Goal: Task Accomplishment & Management: Manage account settings

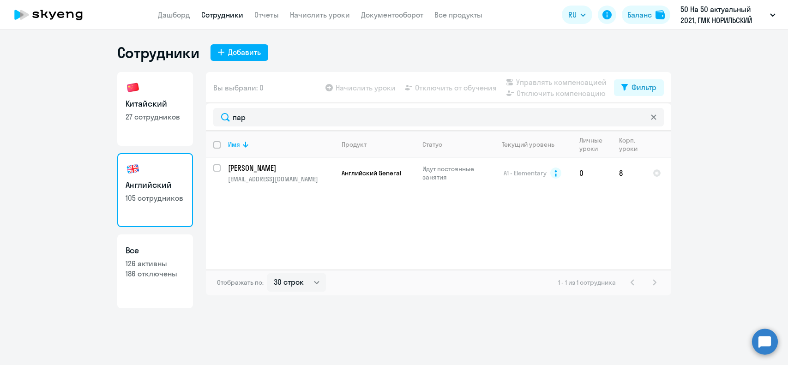
select select "30"
click at [235, 54] on div "Добавить" at bounding box center [244, 52] width 33 height 11
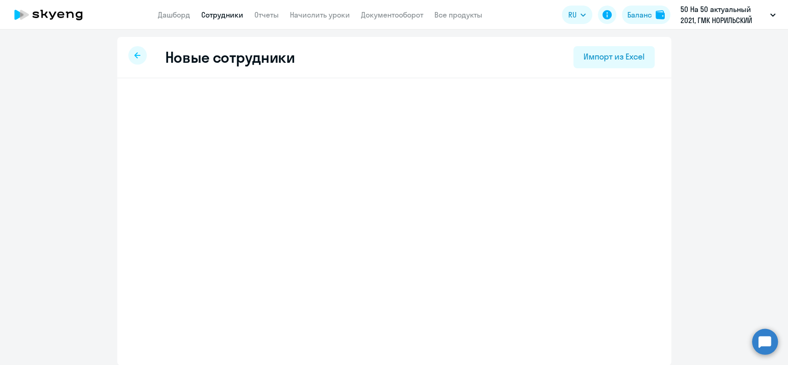
select select "english_adult_not_native_speaker"
select select "3"
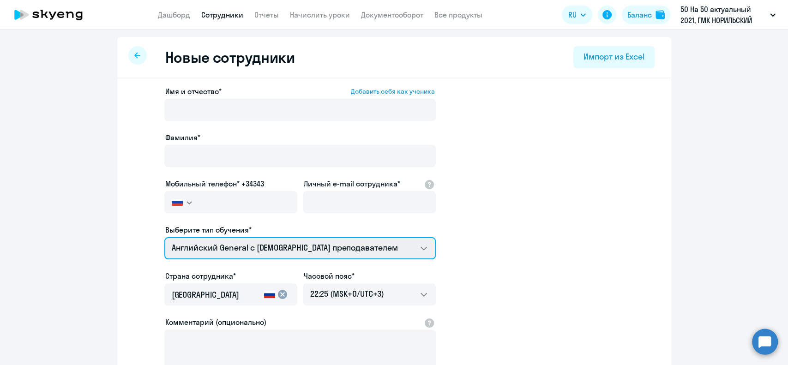
click at [295, 255] on select "Английский General с русскоговорящим преподавателем Английский General с [DEMOG…" at bounding box center [299, 248] width 271 height 22
select select "chinese_adult_not_native_speaker_premium"
click at [164, 237] on select "Английский General с русскоговорящим преподавателем Английский General с [DEMOG…" at bounding box center [299, 248] width 271 height 22
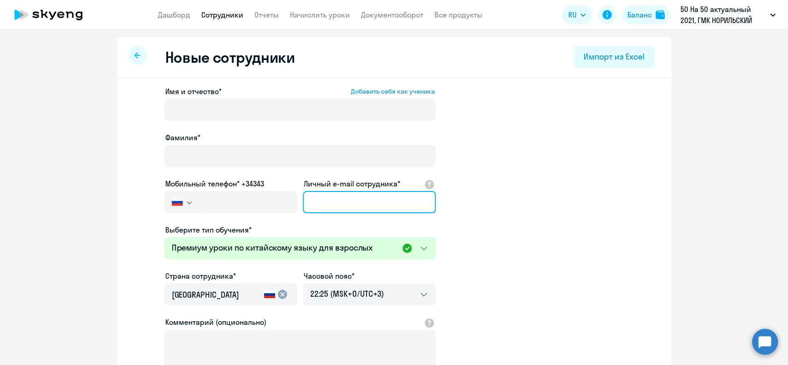
click at [326, 195] on input "Личный e-mail сотрудника*" at bounding box center [369, 202] width 133 height 22
paste input "[EMAIL_ADDRESS][DOMAIN_NAME]"
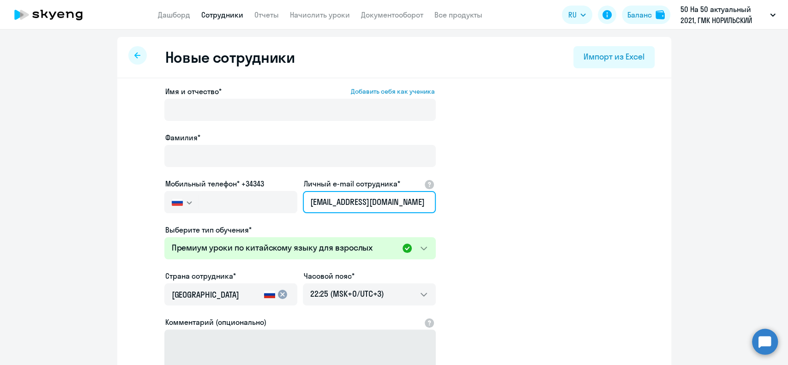
type input "[EMAIL_ADDRESS][DOMAIN_NAME]"
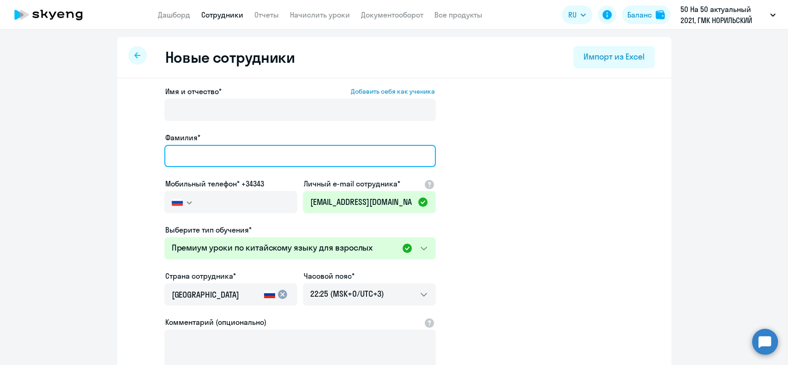
click at [198, 151] on input "Фамилия*" at bounding box center [299, 156] width 271 height 22
paste input "[PERSON_NAME]"
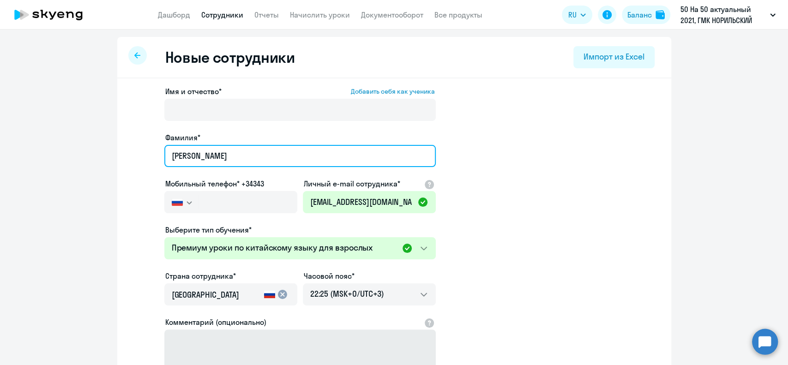
type input "[PERSON_NAME]"
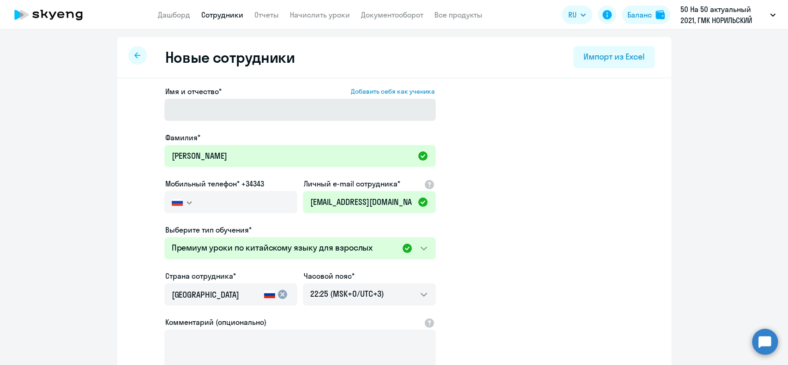
drag, startPoint x: 196, startPoint y: 98, endPoint x: 194, endPoint y: 102, distance: 4.8
click at [195, 99] on div "Имя и отчество* Добавить себя как ученика" at bounding box center [299, 105] width 271 height 39
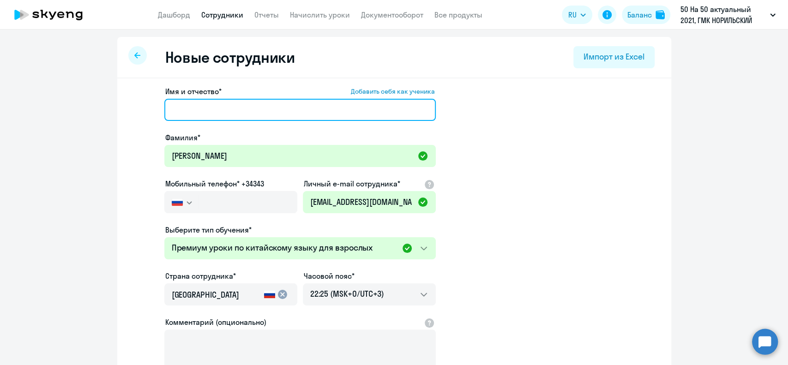
click at [193, 108] on input "Имя и отчество* Добавить себя как ученика" at bounding box center [299, 110] width 271 height 22
paste input "[PERSON_NAME]"
type input "[PERSON_NAME]"
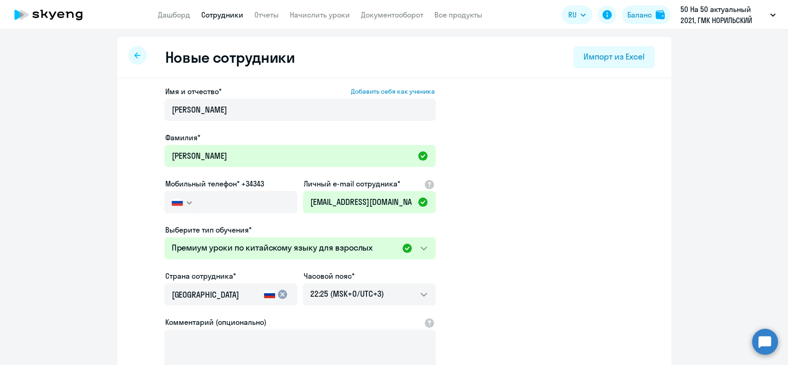
click at [473, 172] on app-new-student-form "Имя и отчество* Добавить себя как ученика Очир Николаевич Фамилия* Эльбиков Моб…" at bounding box center [394, 250] width 524 height 329
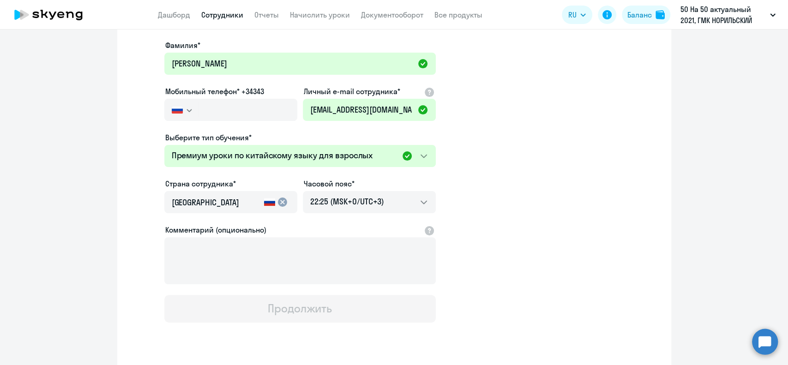
scroll to position [118, 0]
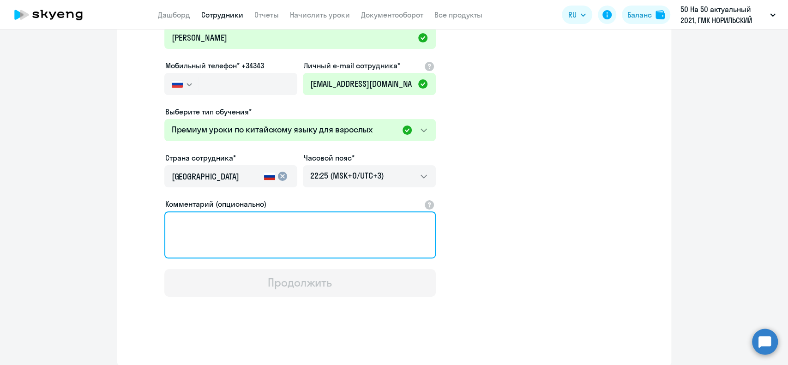
click at [281, 234] on textarea "Комментарий (опционально)" at bounding box center [299, 234] width 271 height 47
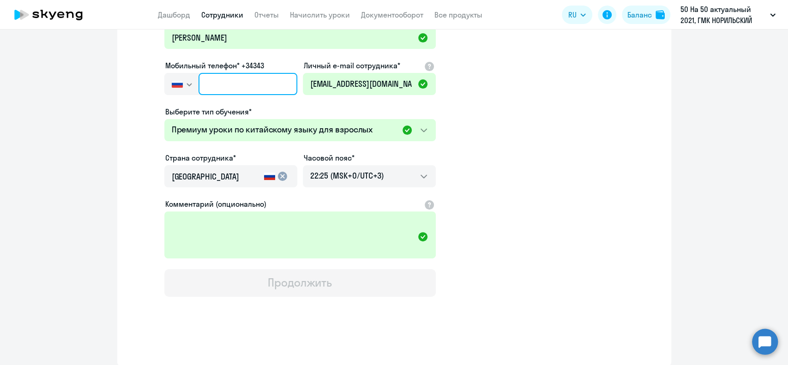
click at [228, 83] on input "text" at bounding box center [247, 84] width 98 height 22
paste input "[PHONE_NUMBER]"
type input "[PHONE_NUMBER]"
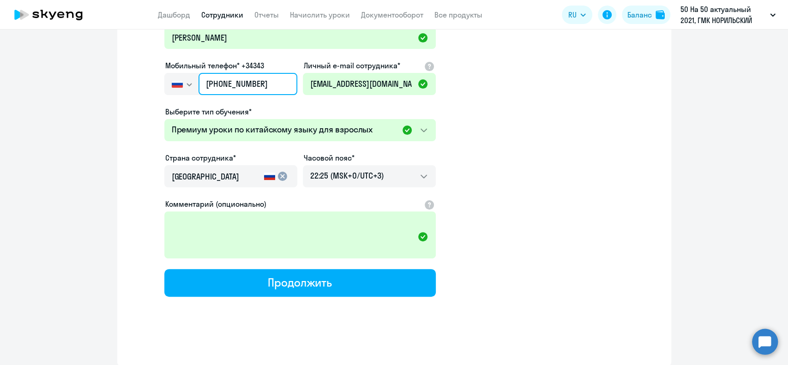
drag, startPoint x: 228, startPoint y: 83, endPoint x: 304, endPoint y: 209, distance: 147.2
click at [252, 112] on div "Имя и отчество* Добавить себя как ученика Очир Николаевич Фамилия* Эльбиков Моб…" at bounding box center [299, 132] width 271 height 329
click at [356, 265] on div "Имя и отчество* Добавить себя как ученика Очир Николаевич Фамилия* Эльбиков Моб…" at bounding box center [299, 132] width 271 height 329
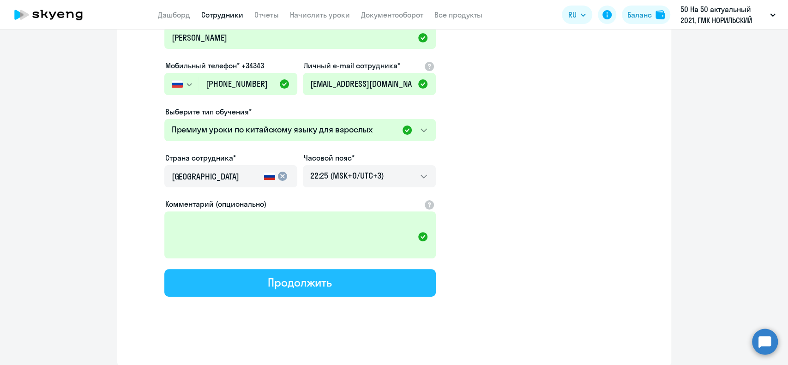
drag, startPoint x: 268, startPoint y: 289, endPoint x: 264, endPoint y: 287, distance: 5.0
click at [266, 288] on button "Продолжить" at bounding box center [299, 283] width 271 height 28
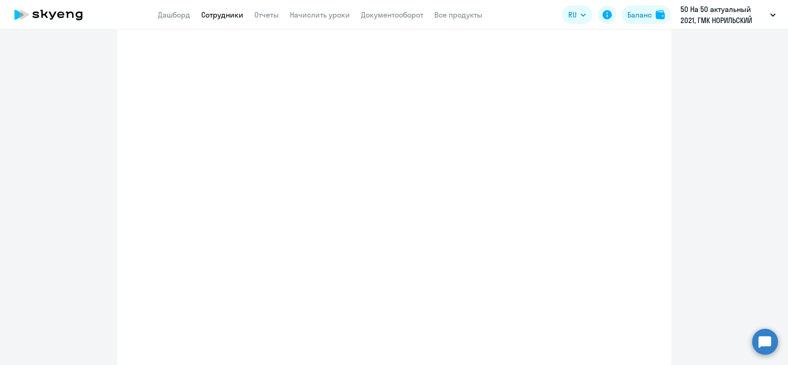
select select "chinese_adult_not_native_speaker_premium"
select select "3"
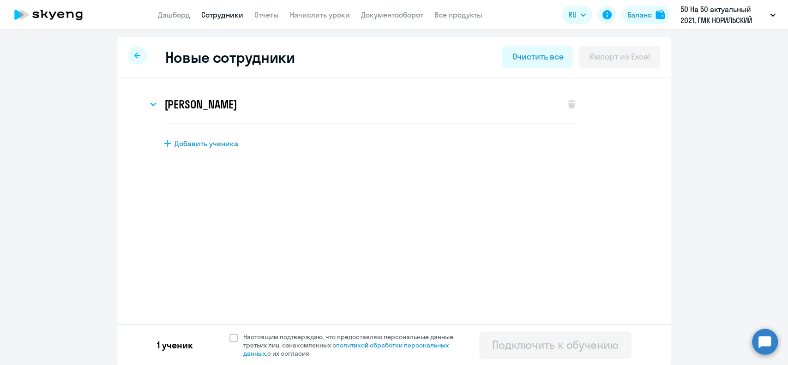
click at [139, 58] on div at bounding box center [137, 55] width 18 height 18
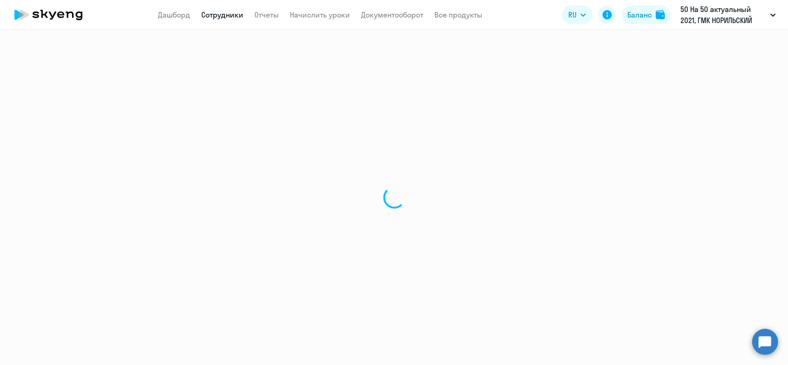
select select "30"
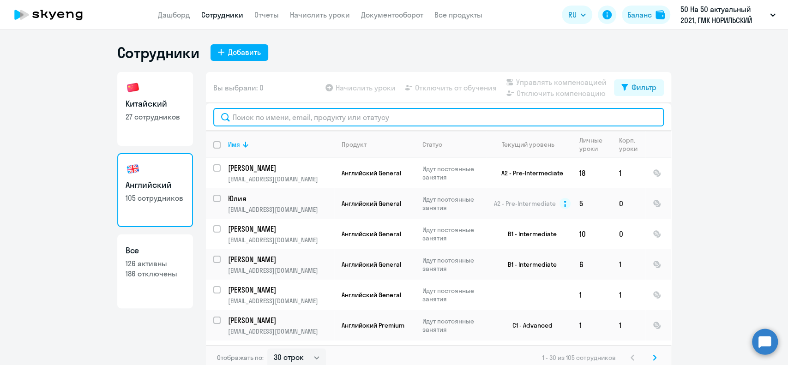
click at [258, 114] on input "text" at bounding box center [438, 117] width 450 height 18
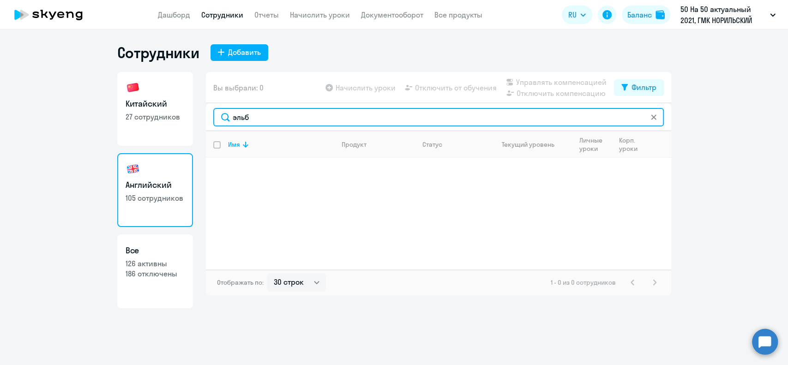
drag, startPoint x: 289, startPoint y: 111, endPoint x: 195, endPoint y: 121, distance: 95.1
click at [197, 121] on div "Китайский 27 сотрудников Английский 105 сотрудников Все 126 активны 186 отключе…" at bounding box center [394, 190] width 554 height 236
paste input "[PERSON_NAME]"
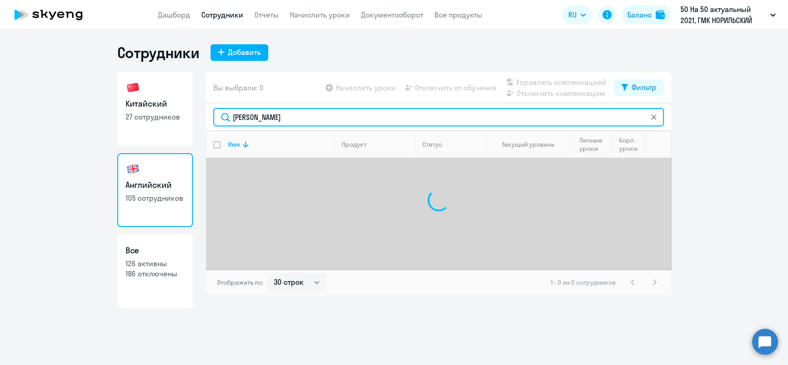
type input "[PERSON_NAME]"
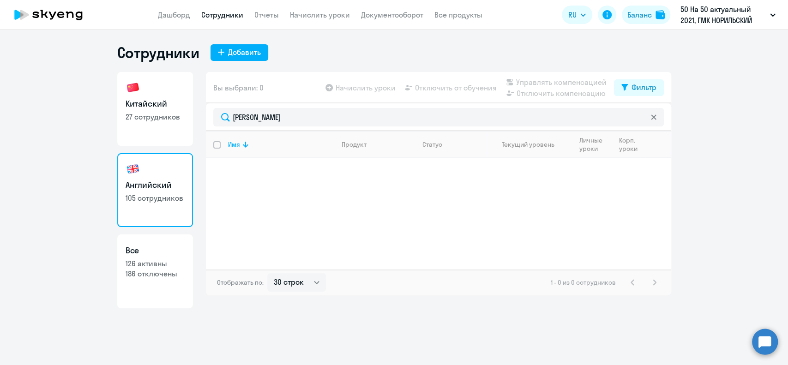
click at [330, 202] on div "Имя Продукт Статус Текущий уровень Личные уроки Корп. уроки" at bounding box center [438, 200] width 465 height 138
click at [228, 9] on app-menu-item-link "Сотрудники" at bounding box center [222, 15] width 42 height 12
click at [228, 13] on link "Сотрудники" at bounding box center [222, 14] width 42 height 9
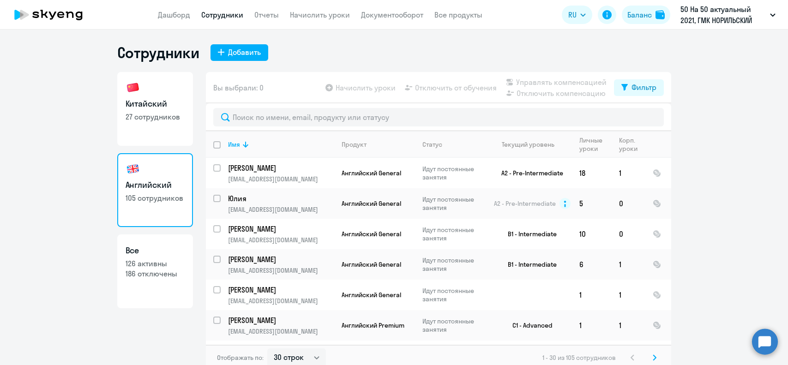
select select "30"
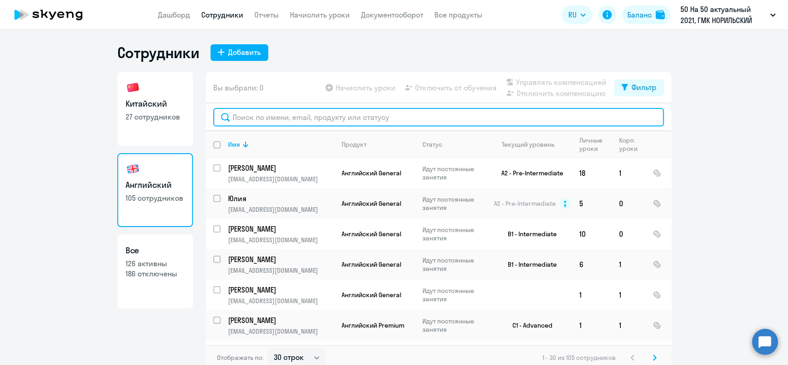
click at [279, 117] on input "text" at bounding box center [438, 117] width 450 height 18
paste input "[PERSON_NAME]"
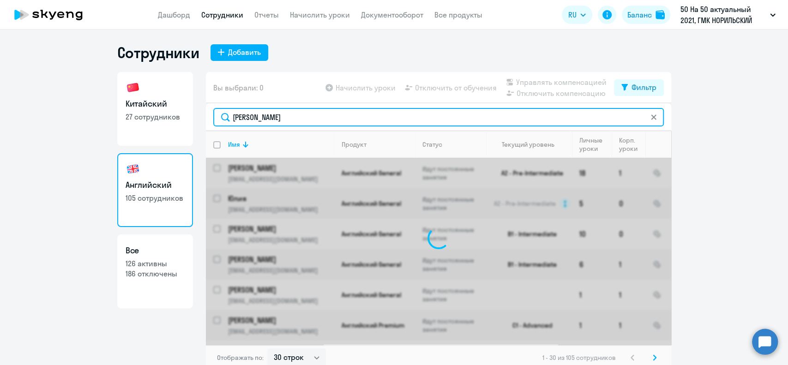
type input "[PERSON_NAME]"
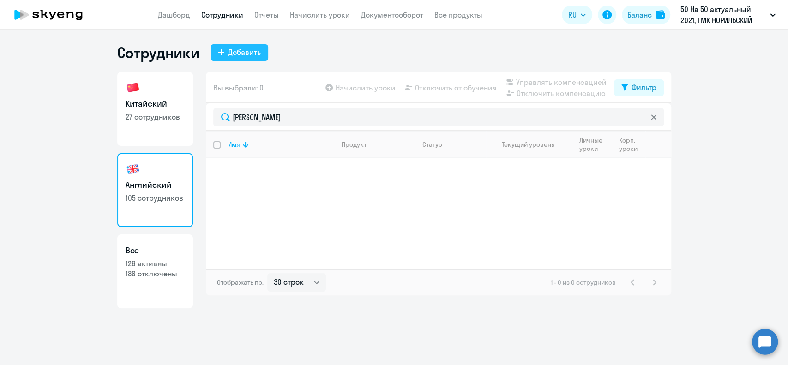
click at [235, 48] on div "Добавить" at bounding box center [244, 52] width 33 height 11
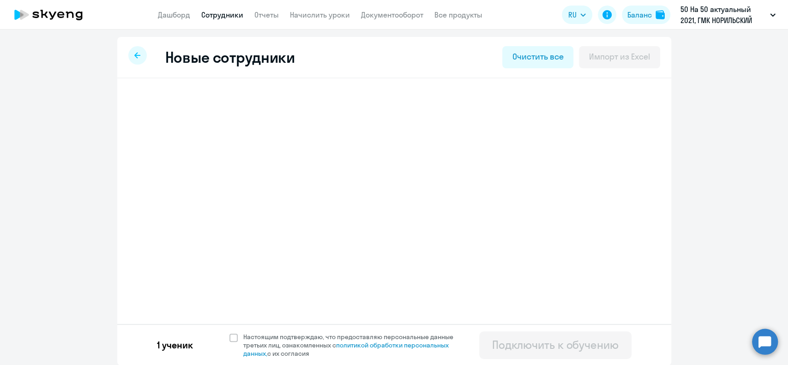
select select "chinese_adult_not_native_speaker_premium"
select select "3"
click at [229, 98] on h3 "[PERSON_NAME]" at bounding box center [200, 104] width 73 height 15
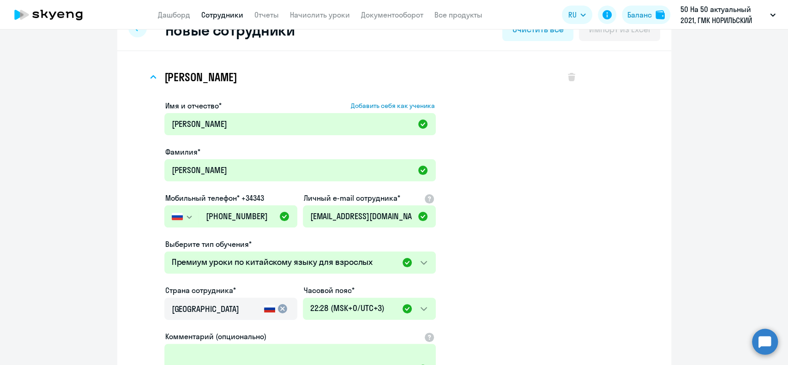
scroll to position [185, 0]
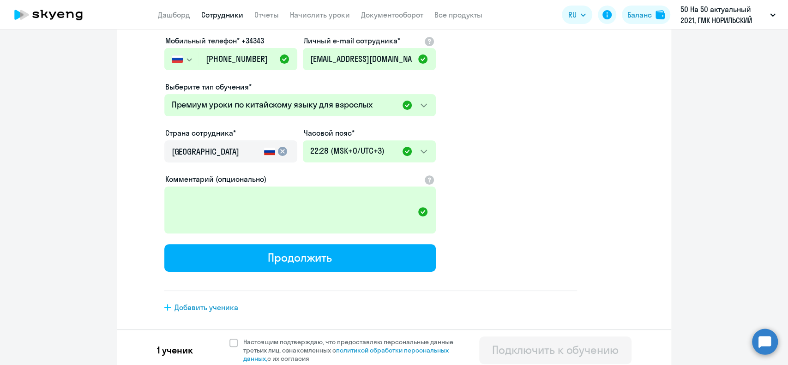
click at [235, 250] on button "Продолжить" at bounding box center [299, 258] width 271 height 28
select select "chinese_adult_not_native_speaker_premium"
select select "3"
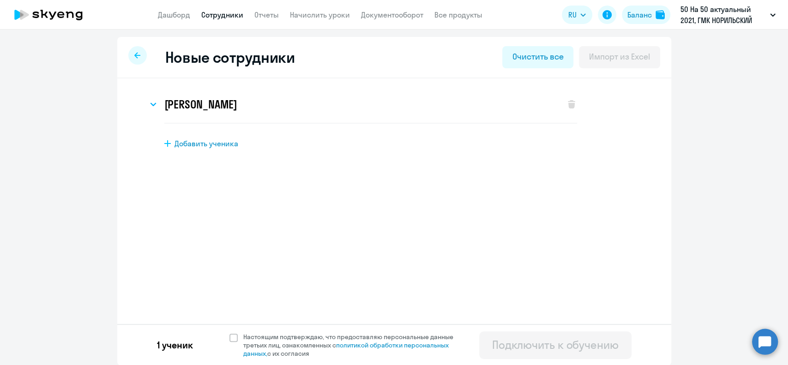
scroll to position [0, 0]
click at [229, 335] on span at bounding box center [233, 338] width 8 height 8
click at [229, 333] on input "Настоящим подтверждаю, что предоставляю персональные данные третьих лиц, ознако…" at bounding box center [229, 332] width 0 height 0
checkbox input "true"
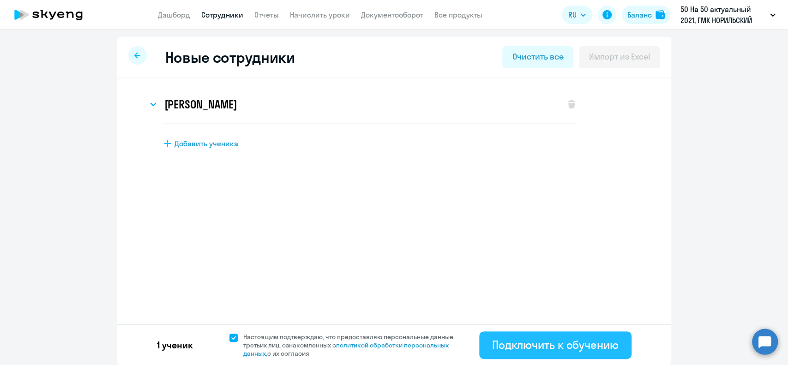
click at [545, 356] on button "Подключить к обучению" at bounding box center [555, 345] width 152 height 28
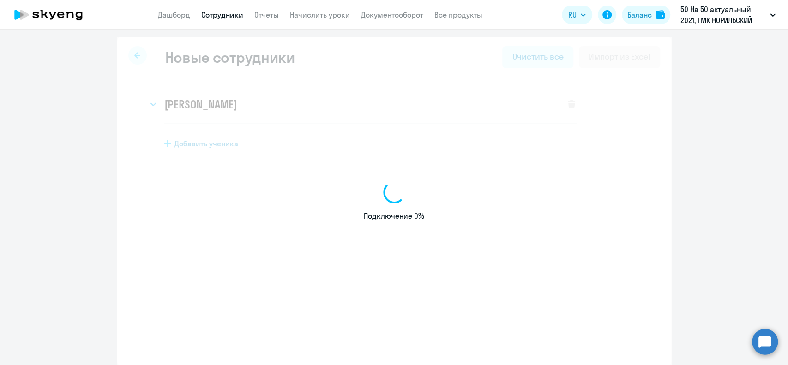
select select "english_adult_not_native_speaker"
select select "3"
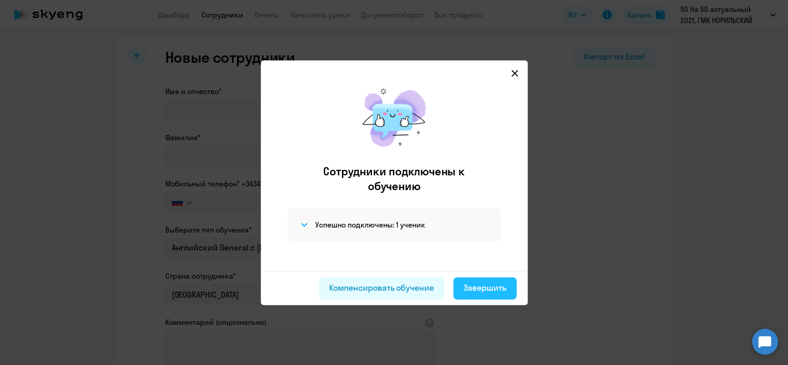
click at [490, 297] on button "Завершить" at bounding box center [484, 288] width 63 height 22
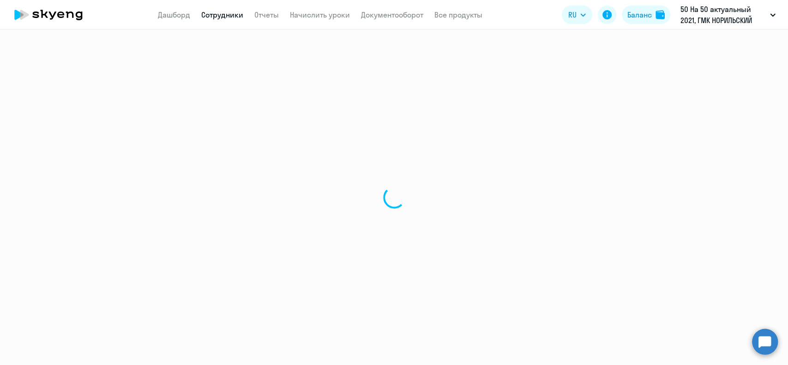
select select "30"
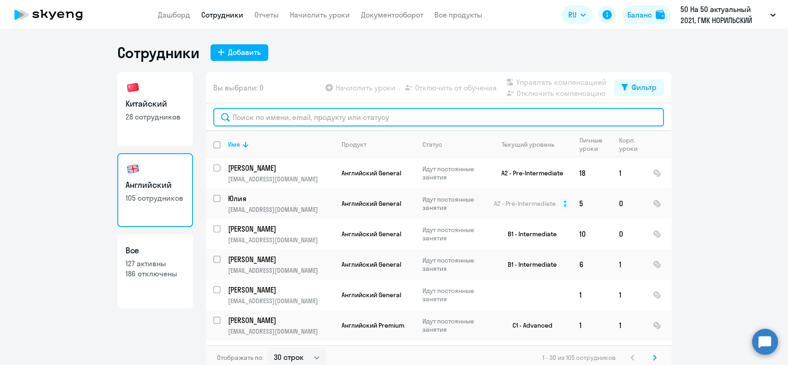
click at [260, 120] on input "text" at bounding box center [438, 117] width 450 height 18
paste input "[PERSON_NAME]"
click at [260, 120] on input "[PERSON_NAME]" at bounding box center [438, 117] width 450 height 18
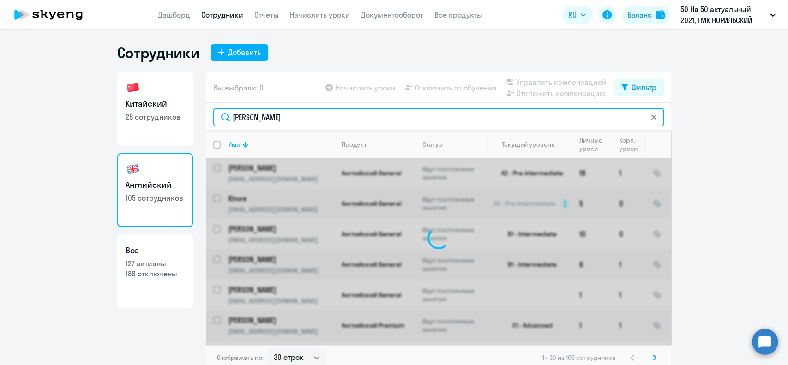
type input "[PERSON_NAME]"
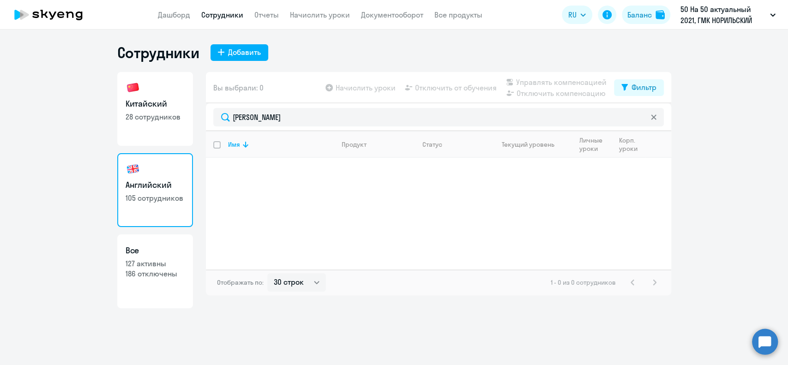
click at [458, 56] on div "Сотрудники Добавить" at bounding box center [394, 52] width 554 height 18
drag, startPoint x: 293, startPoint y: 201, endPoint x: 261, endPoint y: 175, distance: 41.0
click at [288, 196] on div "Имя Продукт Статус Текущий уровень Личные уроки Корп. уроки" at bounding box center [438, 200] width 465 height 138
select select "english_adult_not_native_speaker"
select select "3"
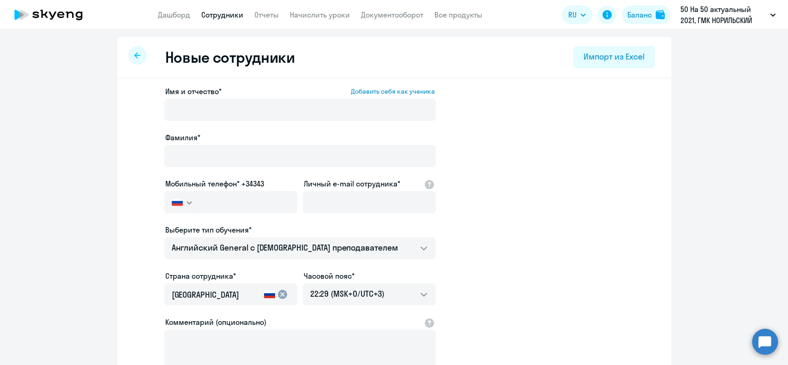
click at [222, 12] on link "Сотрудники" at bounding box center [222, 14] width 42 height 9
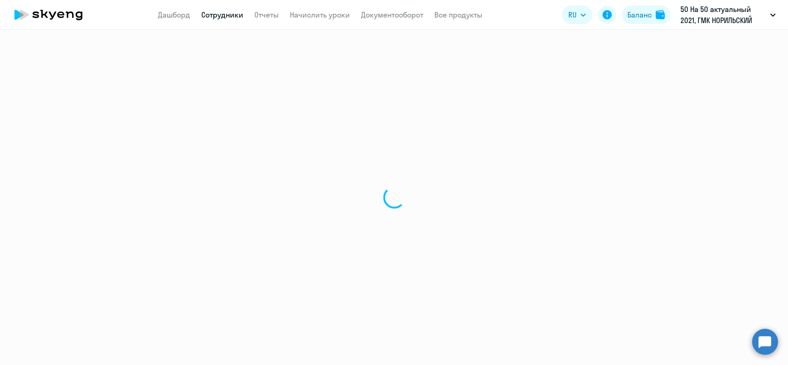
select select "30"
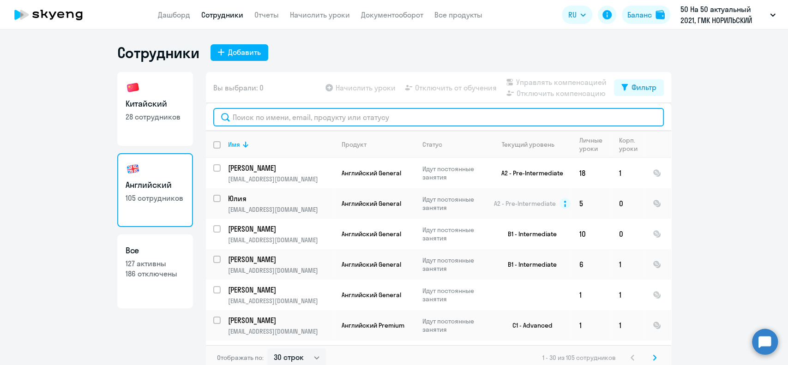
click at [264, 118] on input "text" at bounding box center [438, 117] width 450 height 18
paste input "[PERSON_NAME]"
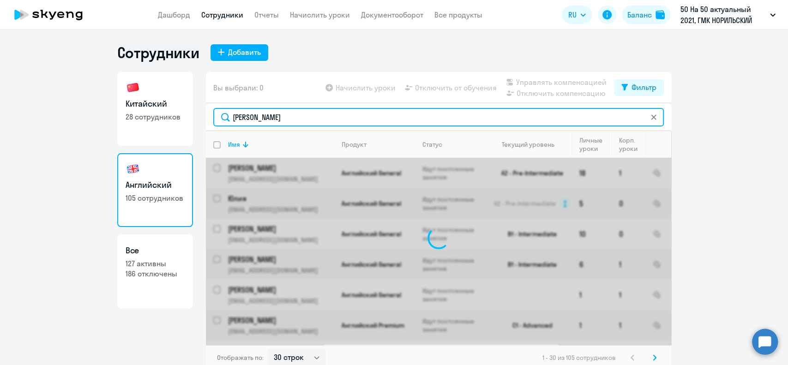
type input "[PERSON_NAME]"
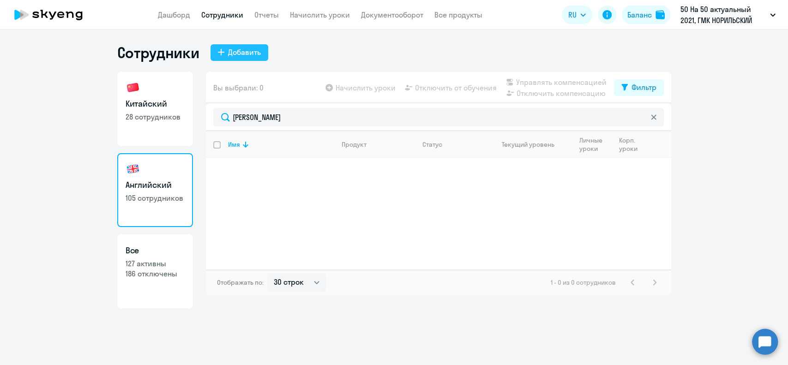
click at [234, 52] on div "Добавить" at bounding box center [244, 52] width 33 height 11
select select "english_adult_not_native_speaker"
select select "3"
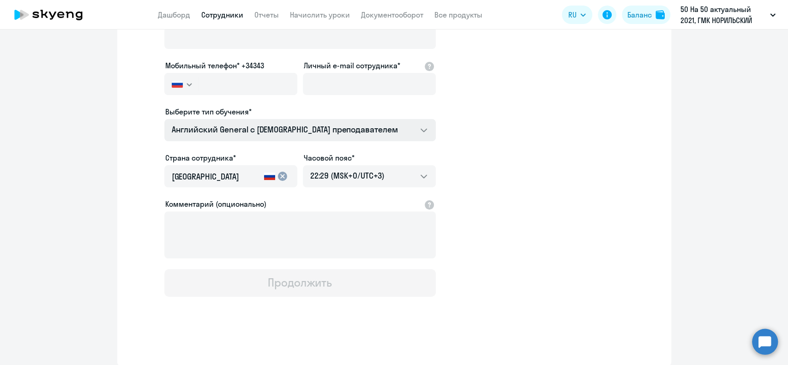
scroll to position [57, 0]
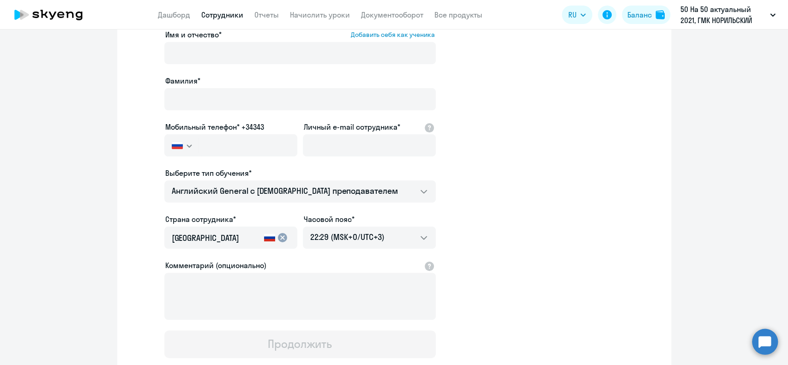
select select "30"
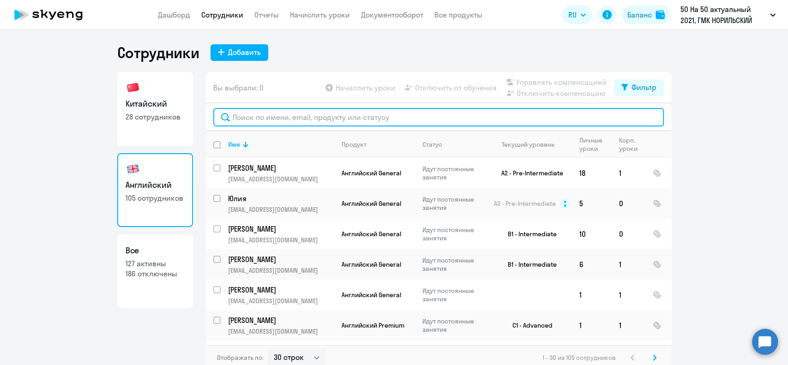
click at [375, 115] on input "text" at bounding box center [438, 117] width 450 height 18
paste input "[PERSON_NAME]"
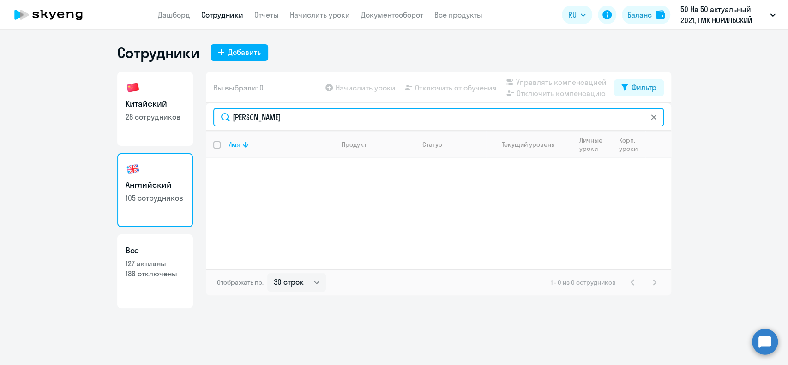
drag, startPoint x: 303, startPoint y: 120, endPoint x: 165, endPoint y: 116, distance: 137.6
click at [165, 116] on div "Китайский 28 сотрудников Английский 105 сотрудников Все 127 активны 186 отключе…" at bounding box center [394, 190] width 554 height 236
paste input "[EMAIL_ADDRESS][DOMAIN_NAME]"
drag, startPoint x: 321, startPoint y: 118, endPoint x: 207, endPoint y: 100, distance: 115.4
click at [207, 100] on div "Вы выбрали: 0 Начислить уроки Отключить от обучения Управлять компенсацией Откл…" at bounding box center [438, 183] width 465 height 223
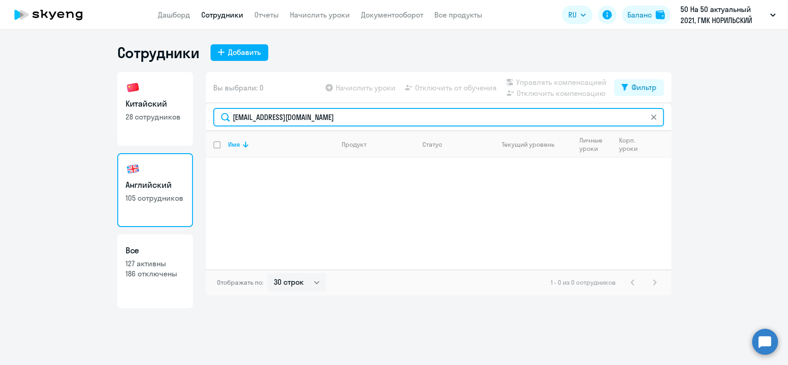
paste input "7 926 593 40 76"
type input "7 926 593 40 76"
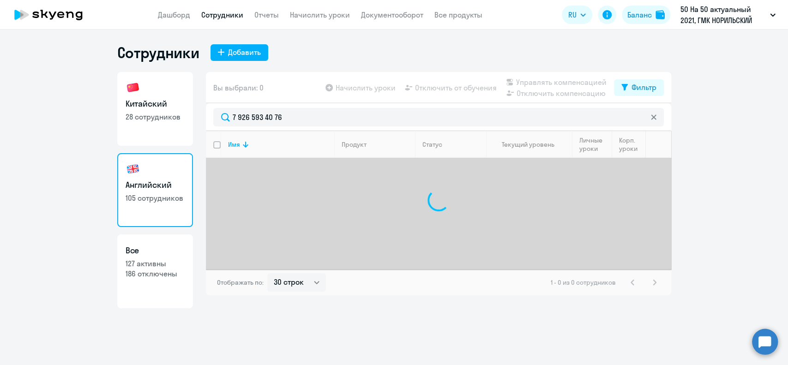
click at [209, 114] on div "7 926 593 40 76" at bounding box center [438, 117] width 465 height 28
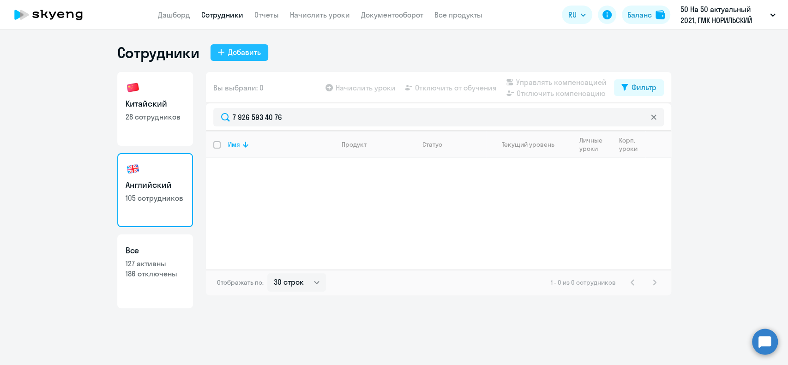
click at [230, 47] on div "Добавить" at bounding box center [244, 52] width 33 height 11
select select "english_adult_not_native_speaker"
select select "3"
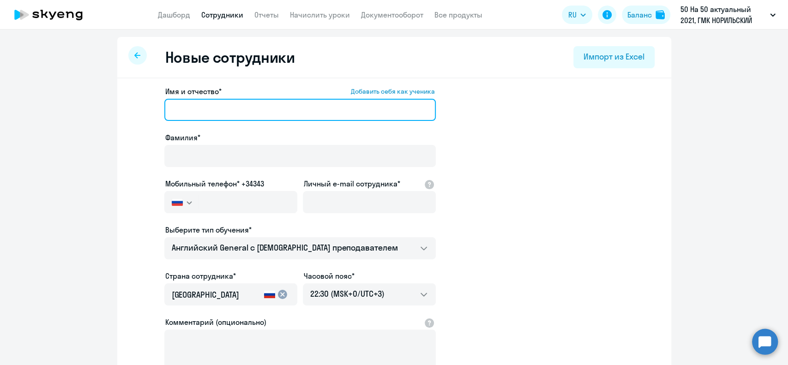
click at [250, 113] on input "Имя и отчество* Добавить себя как ученика" at bounding box center [299, 110] width 271 height 22
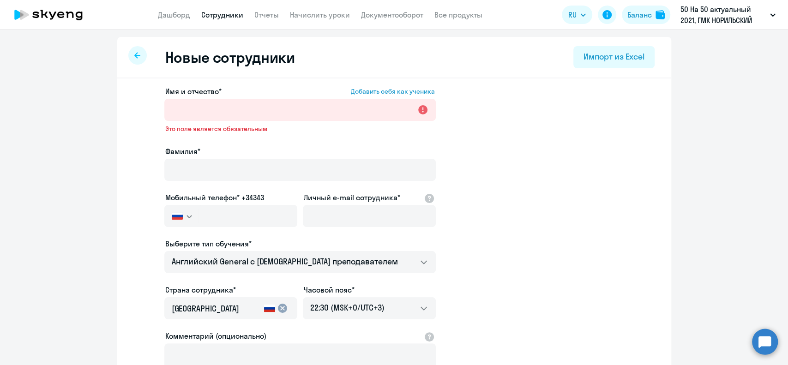
click at [547, 190] on app-new-student-form "Имя и отчество* Добавить себя как ученика Это поле является обязательным Фамили…" at bounding box center [394, 257] width 524 height 343
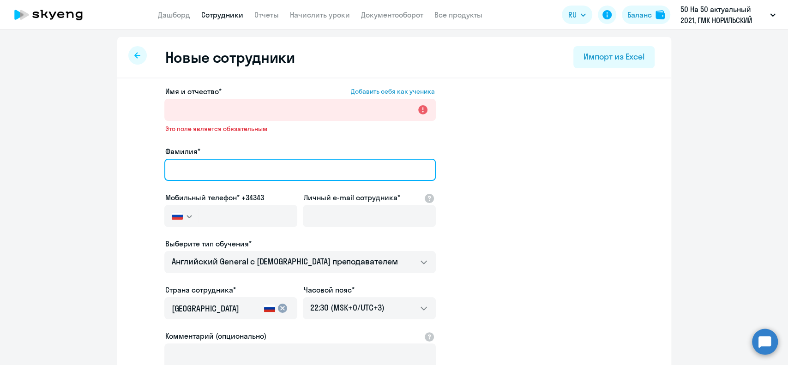
click at [206, 172] on input "Фамилия*" at bounding box center [299, 170] width 271 height 22
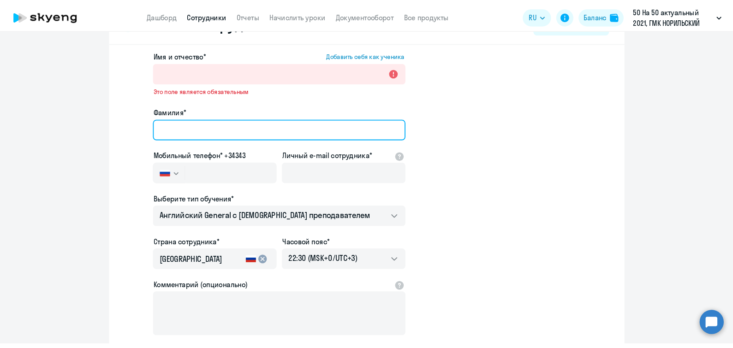
scroll to position [61, 0]
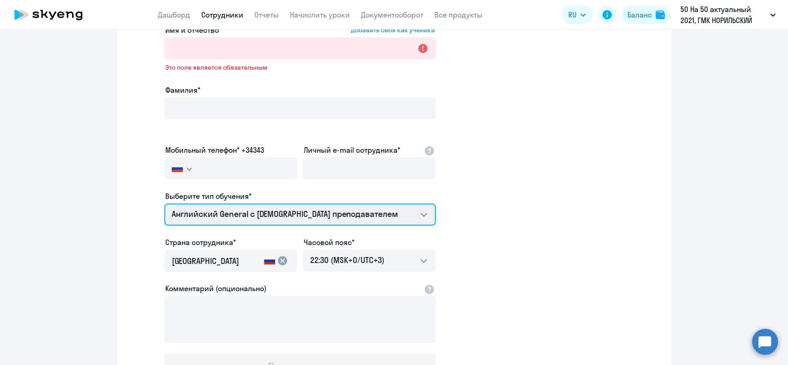
click at [191, 204] on select "Английский General с русскоговорящим преподавателем Английский General с [DEMOG…" at bounding box center [299, 215] width 271 height 22
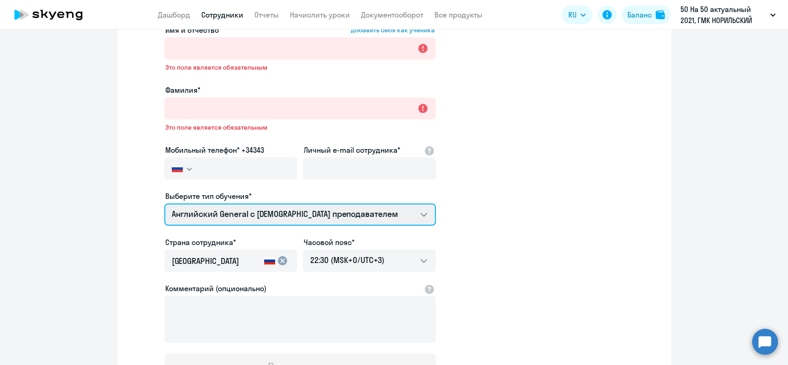
select select "chinese_adult_not_native_speaker_premium"
click at [164, 204] on select "Английский General с русскоговорящим преподавателем Английский General с [DEMOG…" at bounding box center [299, 215] width 271 height 22
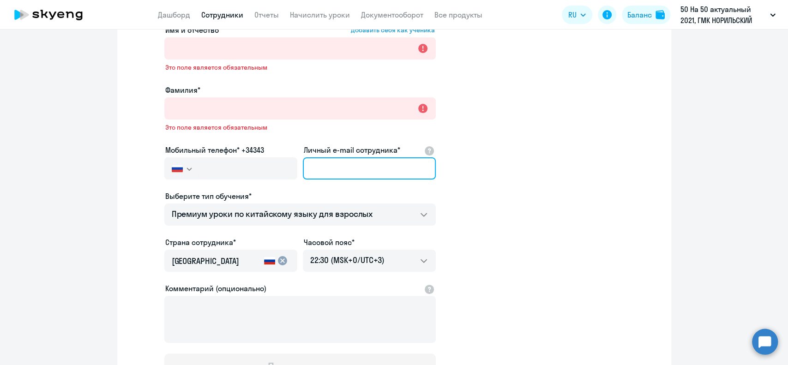
click at [324, 172] on input "Личный e-mail сотрудника*" at bounding box center [369, 168] width 133 height 22
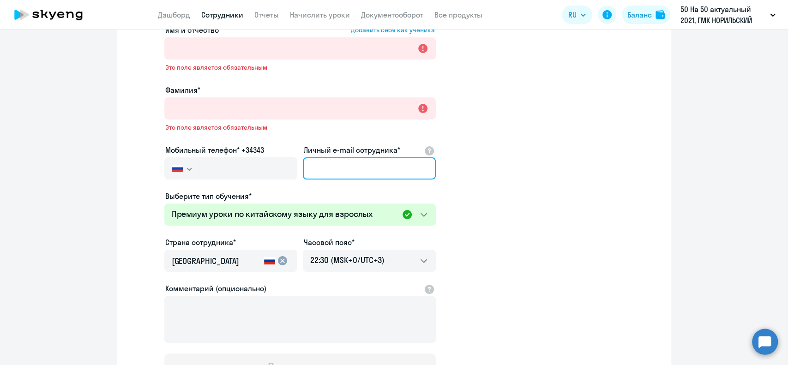
paste input "[EMAIL_ADDRESS][DOMAIN_NAME]"
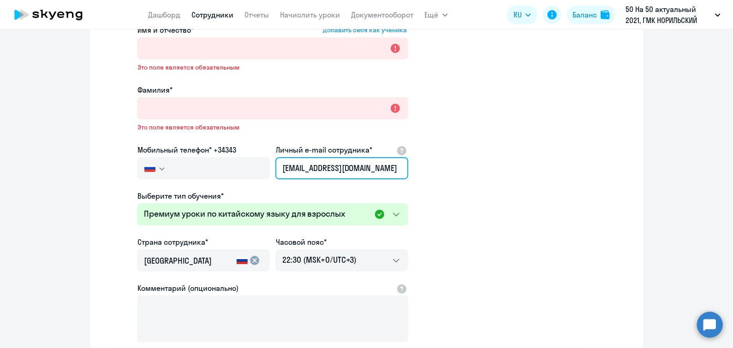
type input "[EMAIL_ADDRESS][DOMAIN_NAME]"
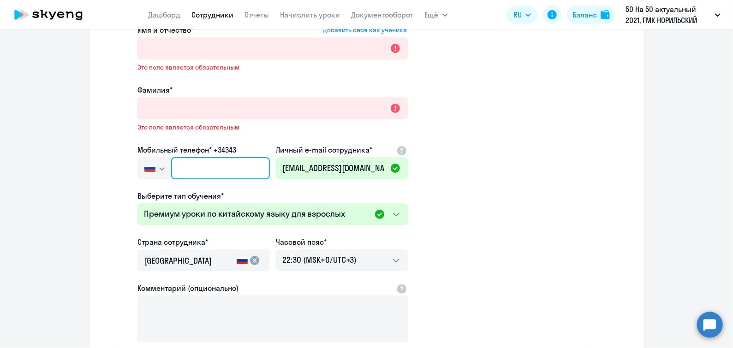
drag, startPoint x: 208, startPoint y: 162, endPoint x: 206, endPoint y: 167, distance: 6.0
click at [208, 163] on input "text" at bounding box center [220, 168] width 98 height 22
paste input "[PHONE_NUMBER]"
type input "[PHONE_NUMBER]"
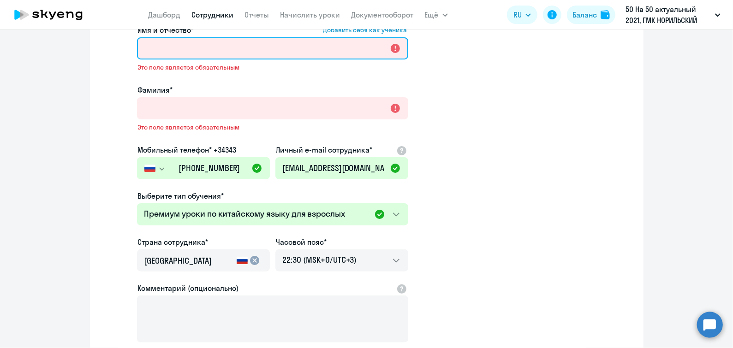
click at [160, 48] on input "Имя и отчество* Добавить себя как ученика" at bounding box center [272, 48] width 271 height 22
paste input "[PERSON_NAME]"
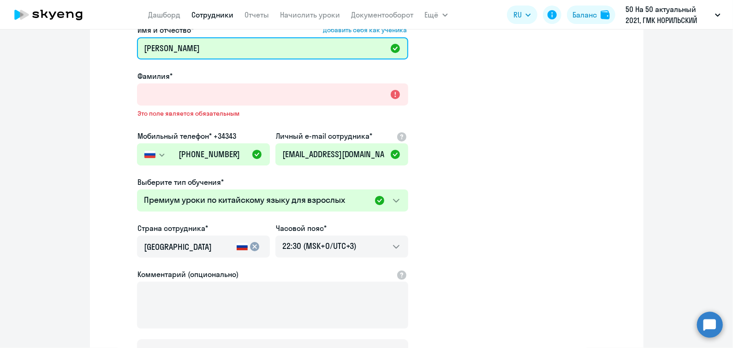
type input "[PERSON_NAME]"
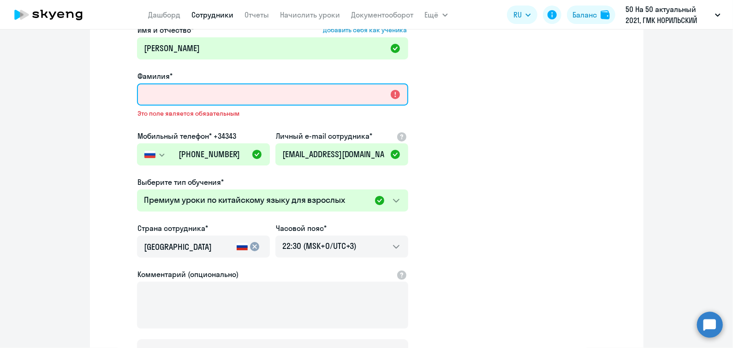
click at [197, 96] on input "Фамилия*" at bounding box center [272, 95] width 271 height 22
paste input "[PERSON_NAME]"
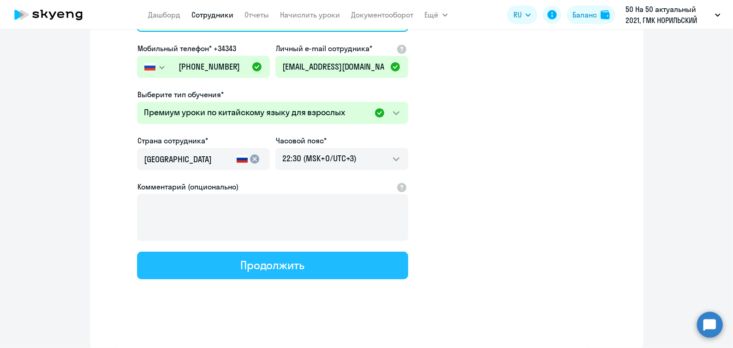
type input "[PERSON_NAME]"
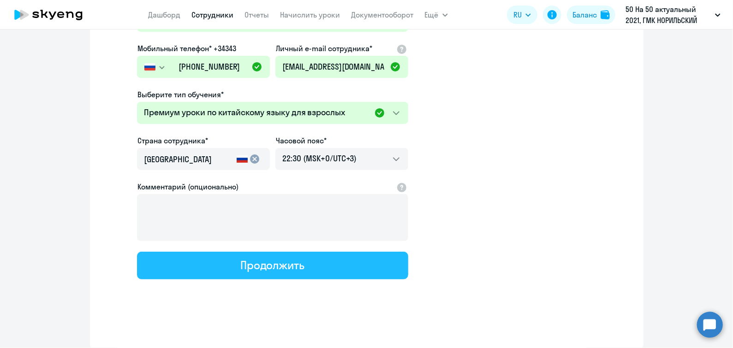
click at [292, 263] on div "Продолжить" at bounding box center [272, 265] width 64 height 15
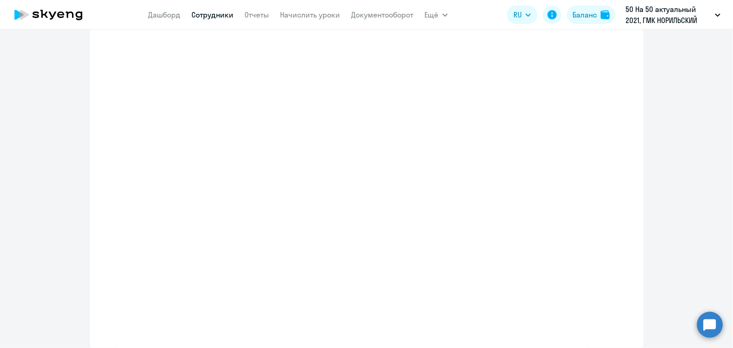
select select "chinese_adult_not_native_speaker_premium"
select select "3"
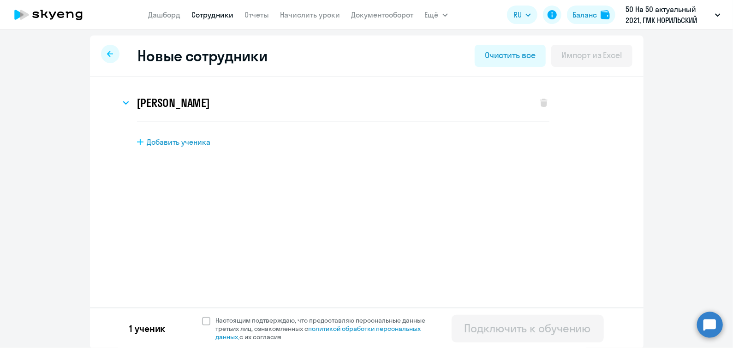
scroll to position [2, 0]
click at [202, 317] on span at bounding box center [206, 321] width 8 height 8
click at [202, 316] on input "Настоящим подтверждаю, что предоставляю персональные данные третьих лиц, ознако…" at bounding box center [202, 316] width 0 height 0
checkbox input "true"
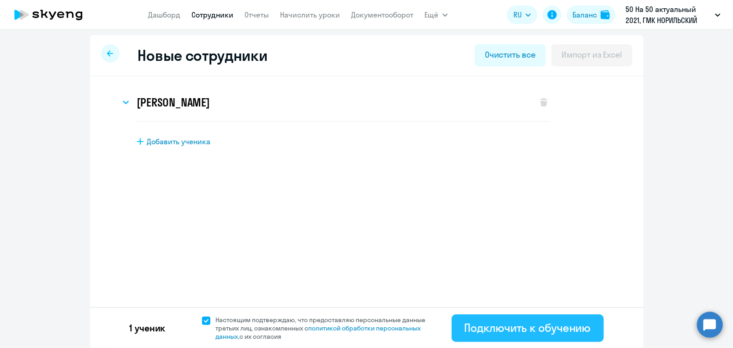
click at [483, 327] on div "Подключить к обучению" at bounding box center [528, 328] width 126 height 15
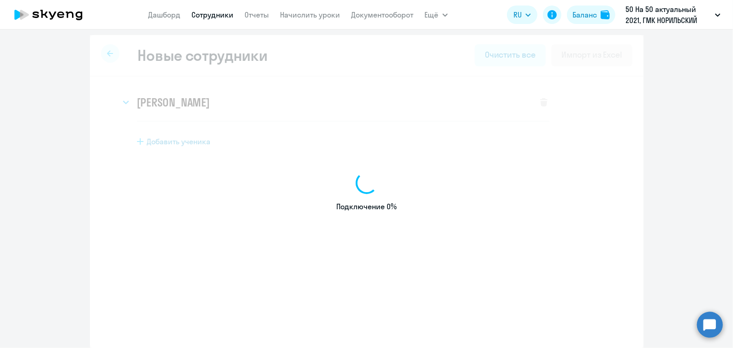
select select "english_adult_not_native_speaker"
select select "3"
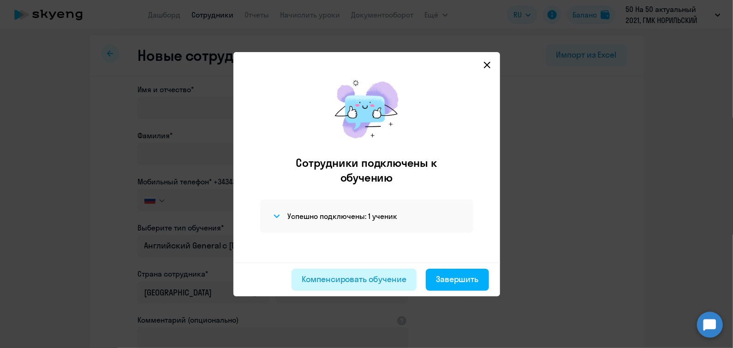
click at [340, 279] on div "Компенсировать обучение" at bounding box center [354, 280] width 105 height 12
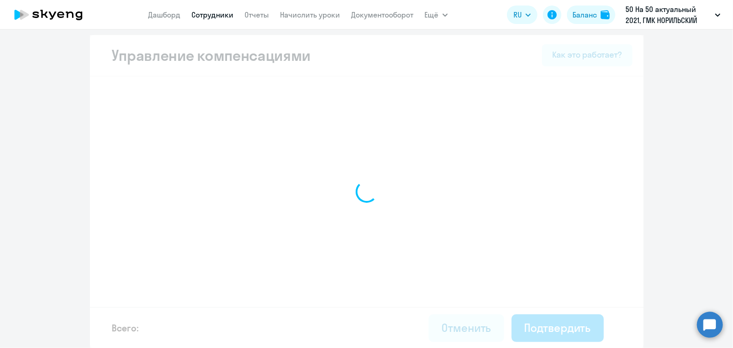
select select "MONTHLY"
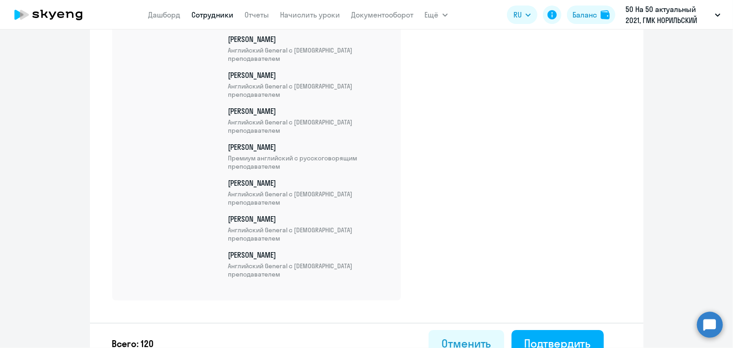
scroll to position [4166, 0]
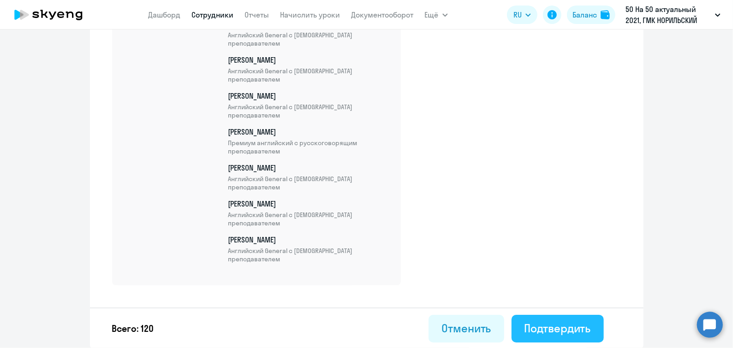
click at [555, 328] on div "Подтвердить" at bounding box center [558, 328] width 66 height 15
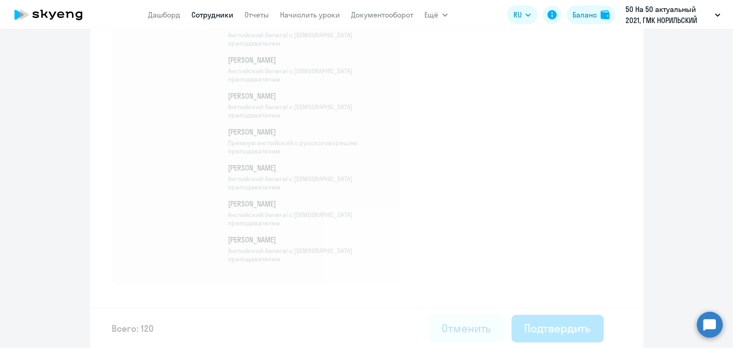
select select "30"
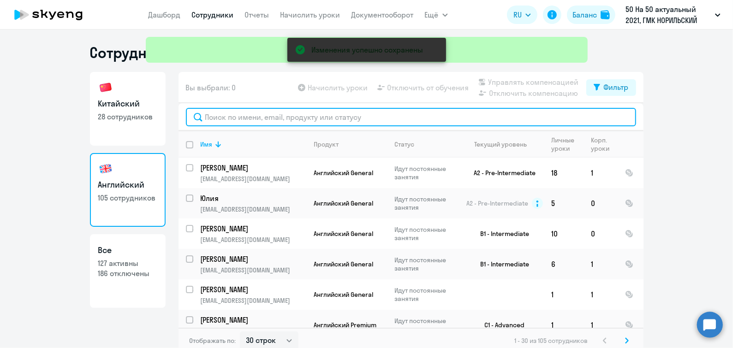
click at [212, 114] on input "text" at bounding box center [411, 117] width 450 height 18
type input "о"
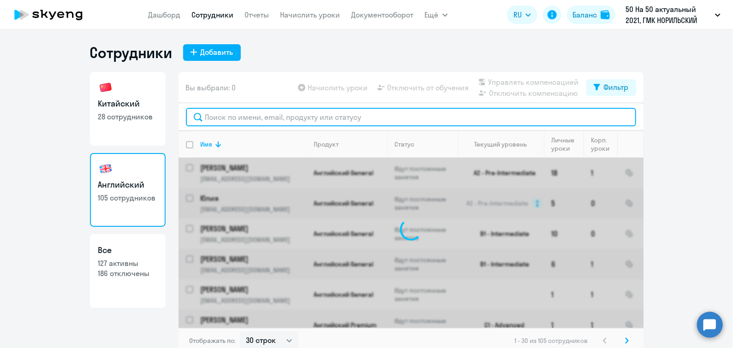
paste input "[PERSON_NAME]"
type input "[PERSON_NAME]"
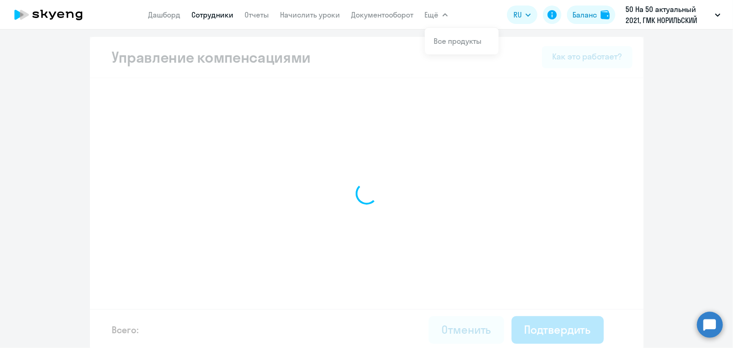
select select "MONTHLY"
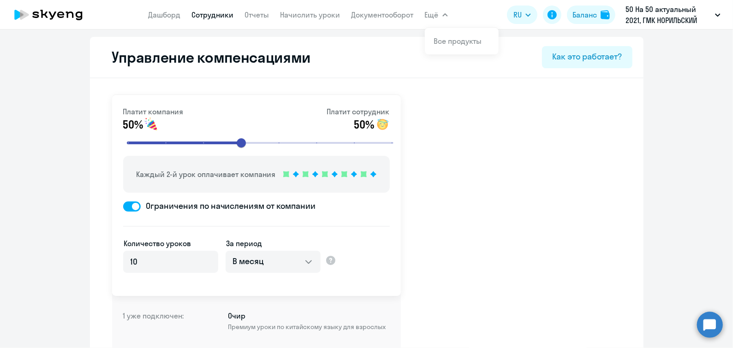
scroll to position [61, 0]
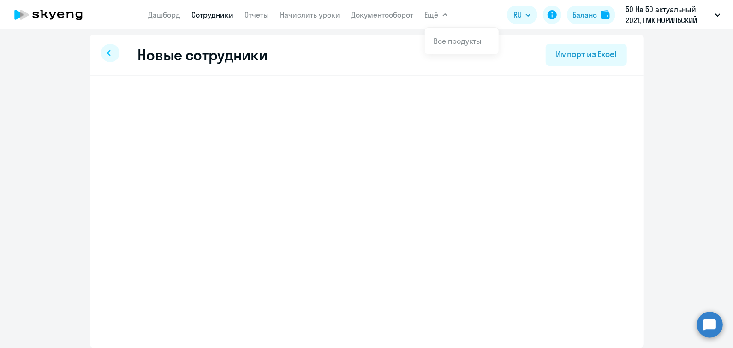
scroll to position [2, 0]
select select "english_adult_not_native_speaker"
select select "3"
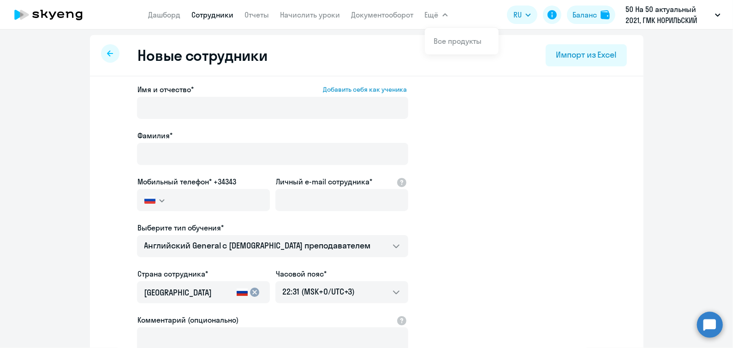
click at [206, 14] on link "Сотрудники" at bounding box center [213, 14] width 42 height 9
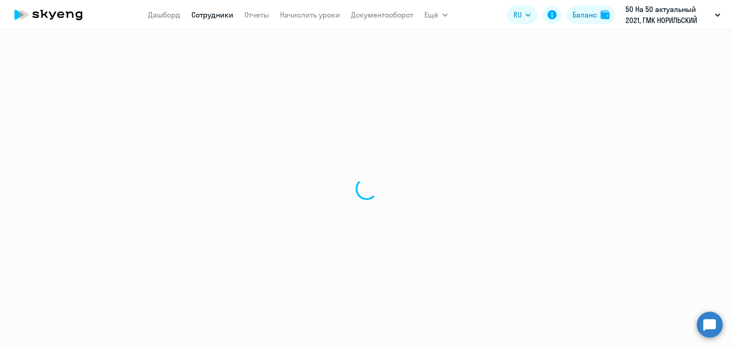
select select "30"
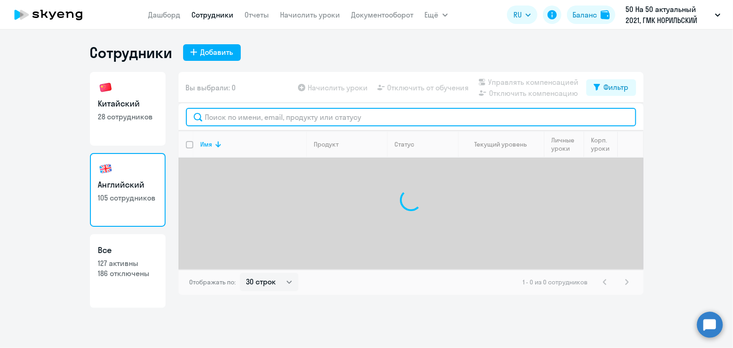
click at [226, 116] on input "text" at bounding box center [411, 117] width 450 height 18
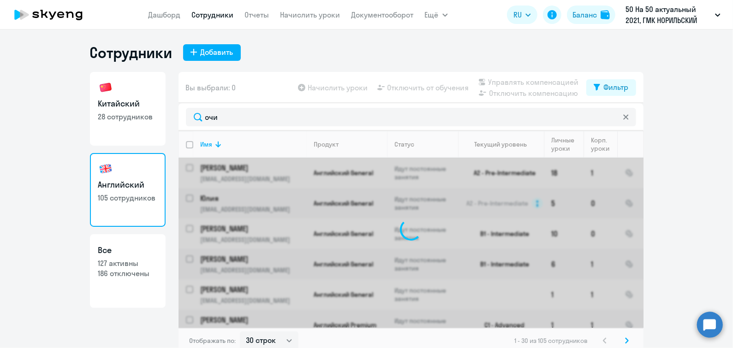
click at [221, 93] on div "Вы выбрали: 0 Начислить уроки Отключить от обучения Управлять компенсацией Откл…" at bounding box center [411, 87] width 465 height 31
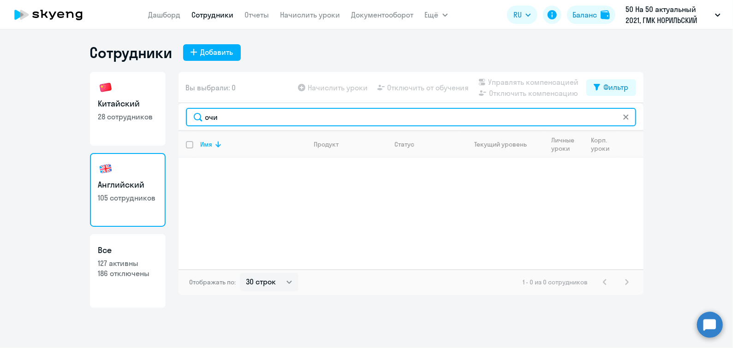
click at [232, 118] on input "очи" at bounding box center [411, 117] width 450 height 18
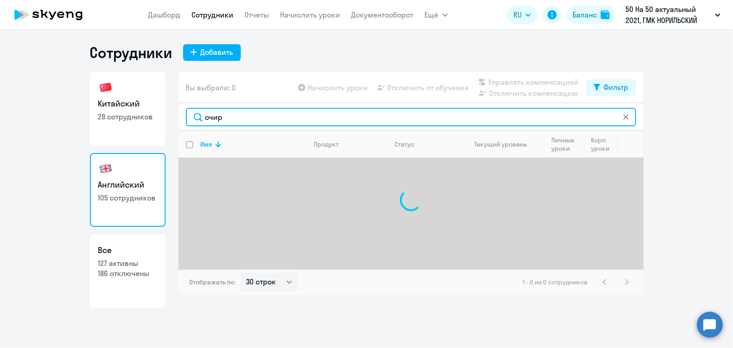
type input "очир"
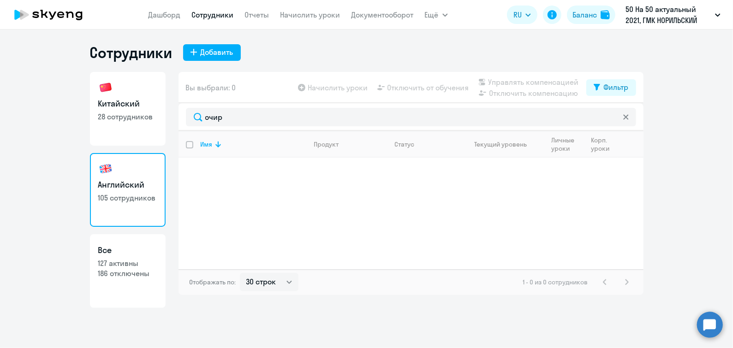
click at [628, 116] on icon at bounding box center [626, 116] width 5 height 5
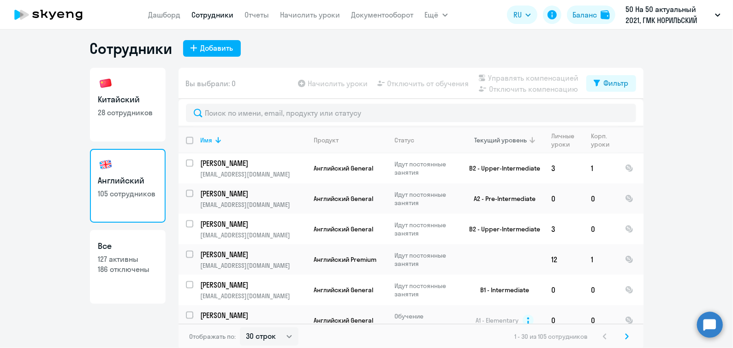
scroll to position [6, 0]
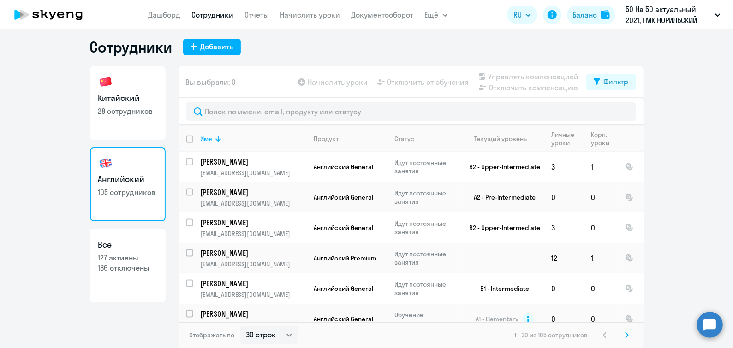
click at [626, 336] on icon at bounding box center [627, 335] width 3 height 5
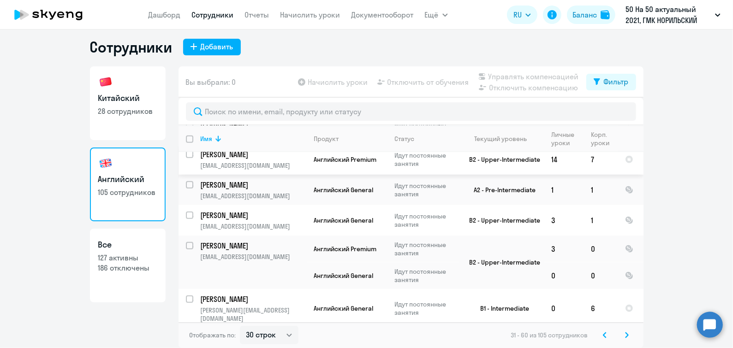
scroll to position [786, 0]
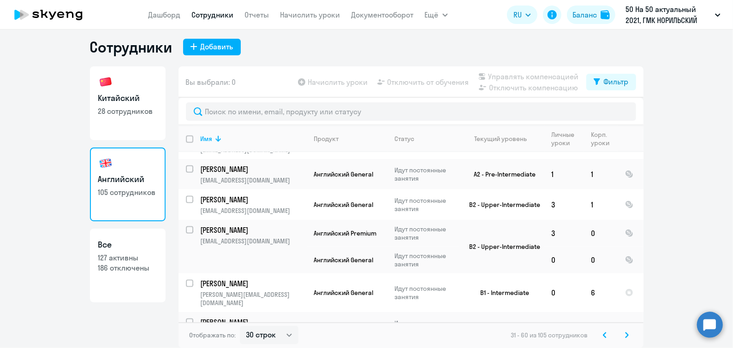
click at [622, 334] on svg-icon at bounding box center [627, 335] width 11 height 11
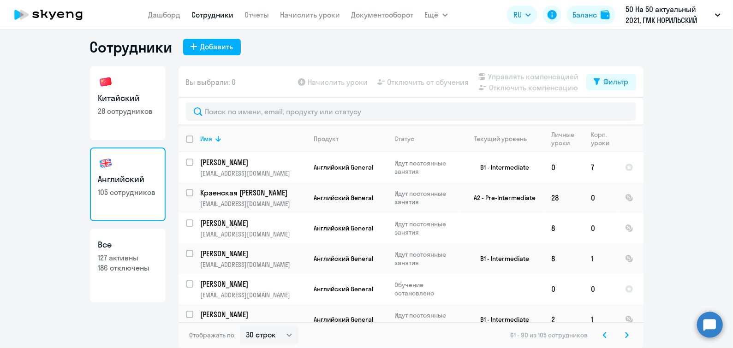
click at [622, 334] on svg-icon at bounding box center [627, 335] width 11 height 11
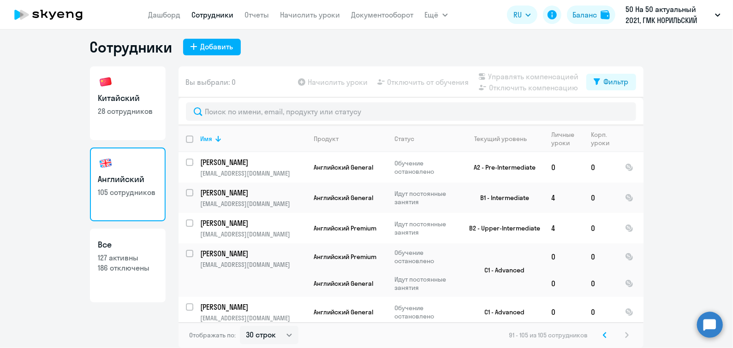
click at [618, 334] on div "91 - 105 из 105 сотрудников" at bounding box center [571, 335] width 123 height 11
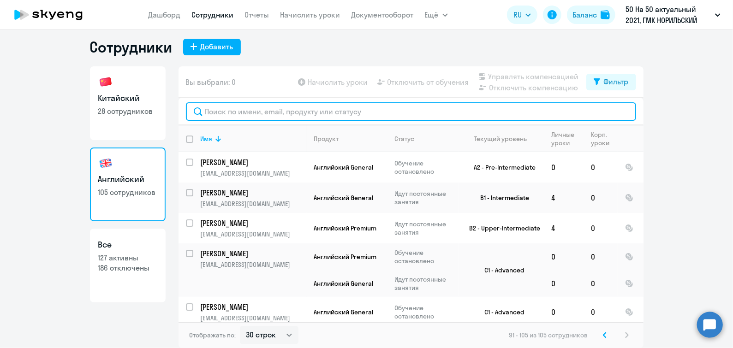
click at [261, 112] on input "text" at bounding box center [411, 111] width 450 height 18
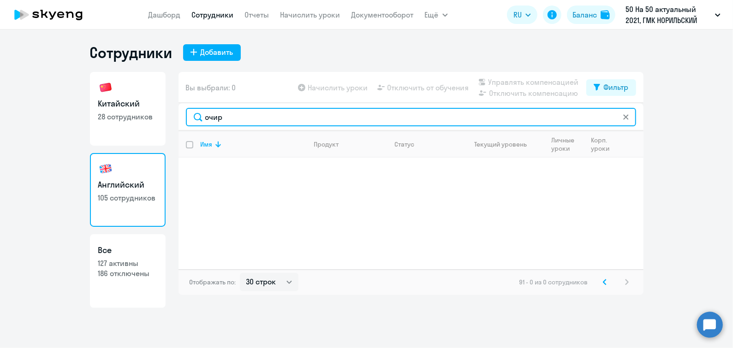
drag, startPoint x: 236, startPoint y: 116, endPoint x: 186, endPoint y: 115, distance: 50.8
click at [186, 115] on input "очир" at bounding box center [411, 117] width 450 height 18
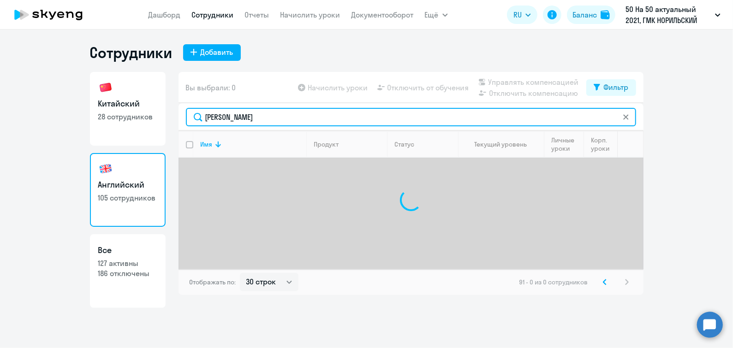
type input "[PERSON_NAME]"
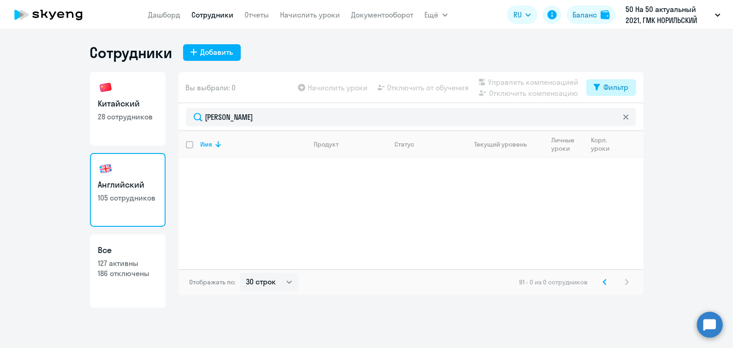
click at [613, 86] on div "Фильтр" at bounding box center [616, 87] width 25 height 11
click at [628, 115] on span at bounding box center [621, 117] width 16 height 9
click at [613, 117] on input "checkbox" at bounding box center [613, 117] width 0 height 0
checkbox input "true"
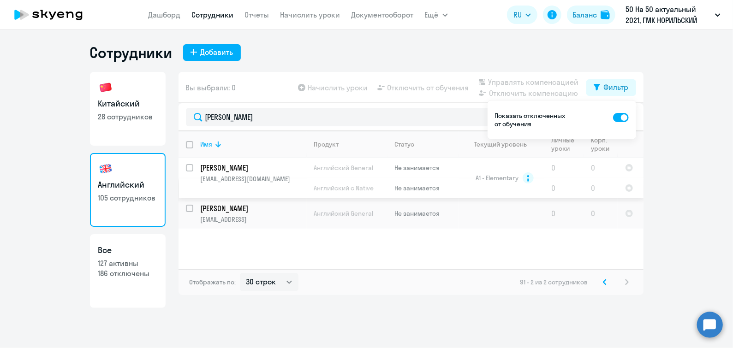
click at [265, 163] on p "[PERSON_NAME]" at bounding box center [253, 168] width 104 height 10
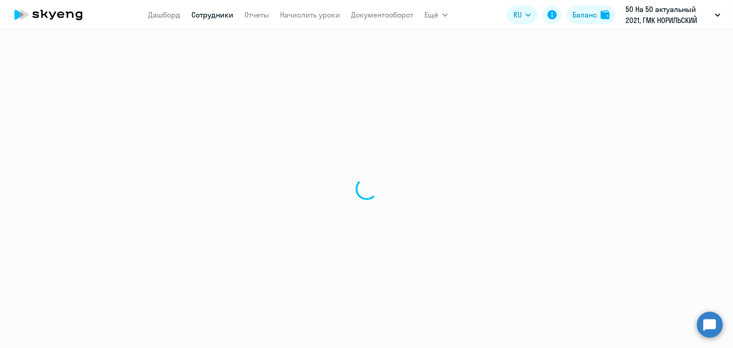
select select "english"
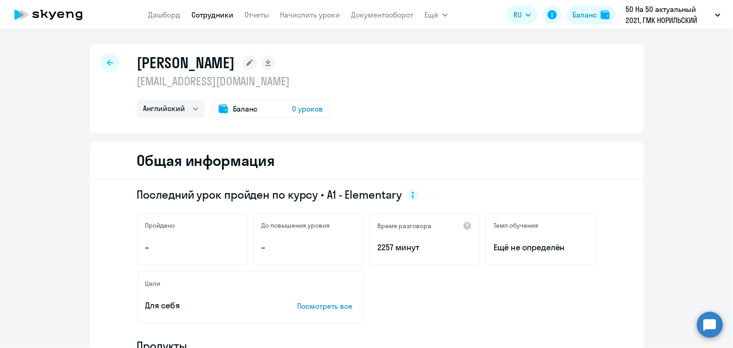
select select "30"
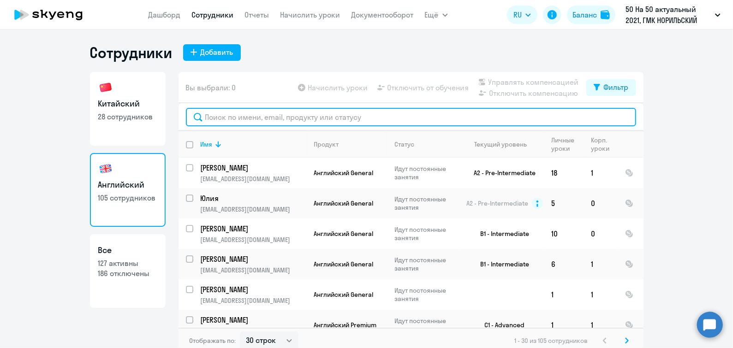
click at [251, 118] on input "text" at bounding box center [411, 117] width 450 height 18
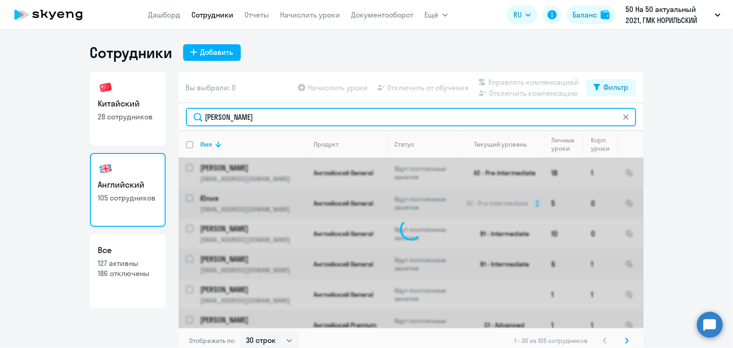
type input "[PERSON_NAME]"
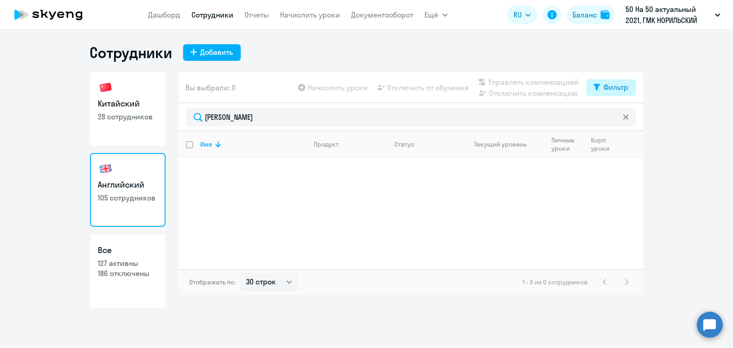
click at [612, 84] on div "Фильтр" at bounding box center [616, 87] width 25 height 11
click at [632, 119] on div "Показать отключенных от обучения" at bounding box center [562, 120] width 149 height 39
click at [628, 117] on span at bounding box center [621, 117] width 16 height 9
click at [613, 117] on input "checkbox" at bounding box center [613, 117] width 0 height 0
checkbox input "true"
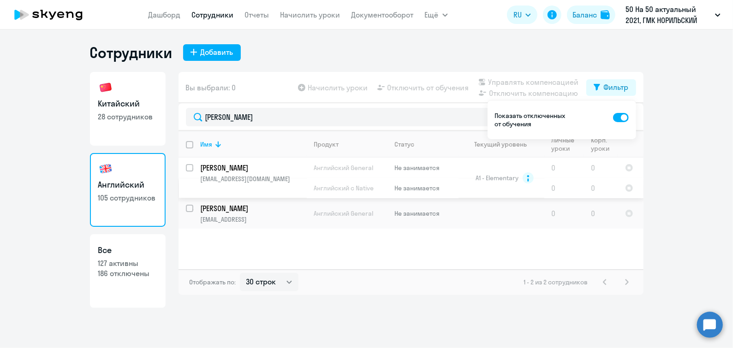
click at [260, 175] on p "[EMAIL_ADDRESS][DOMAIN_NAME]" at bounding box center [254, 179] width 106 height 8
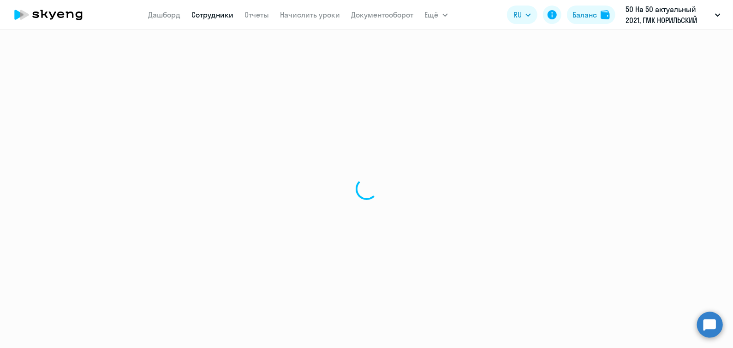
select select "english"
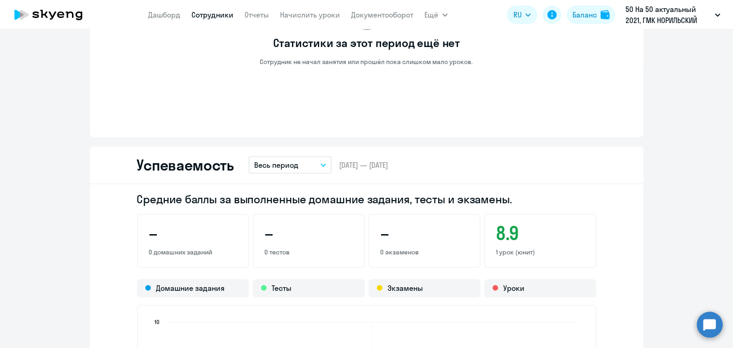
scroll to position [492, 0]
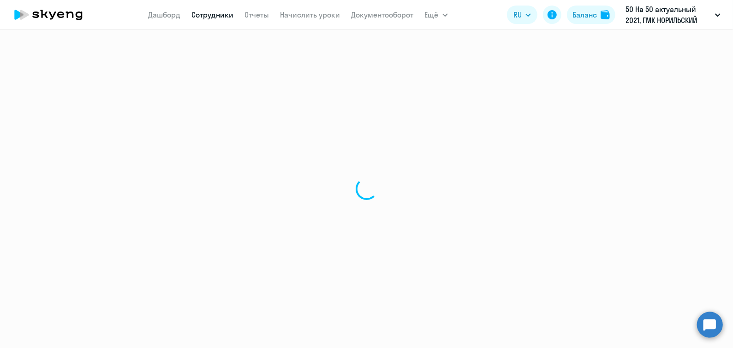
select select "30"
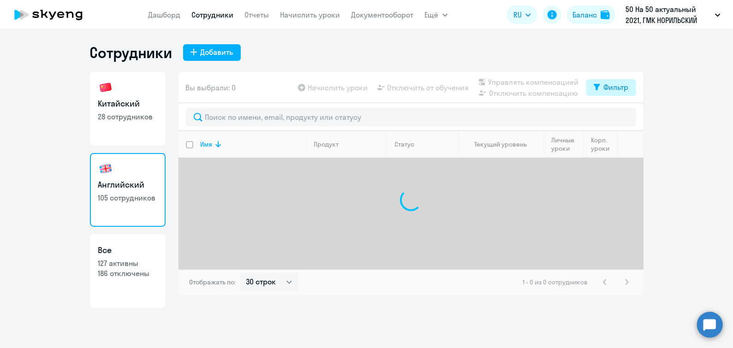
click at [606, 84] on div "Фильтр" at bounding box center [616, 87] width 25 height 11
click at [629, 120] on div "Показать отключенных от обучения" at bounding box center [562, 120] width 149 height 39
click at [625, 116] on span at bounding box center [621, 117] width 16 height 9
click at [613, 117] on input "checkbox" at bounding box center [613, 117] width 0 height 0
checkbox input "true"
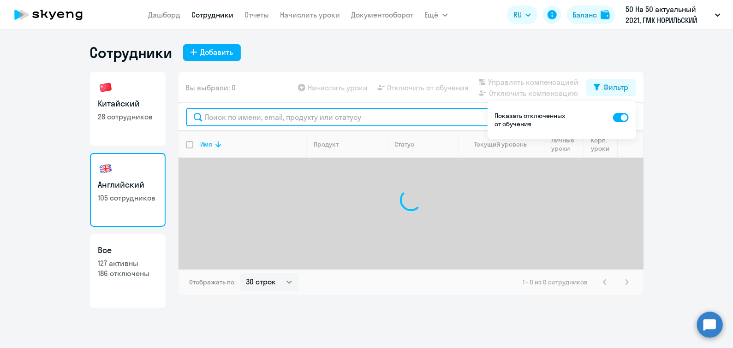
click at [243, 121] on input "text" at bounding box center [411, 117] width 450 height 18
type input "[PERSON_NAME]"
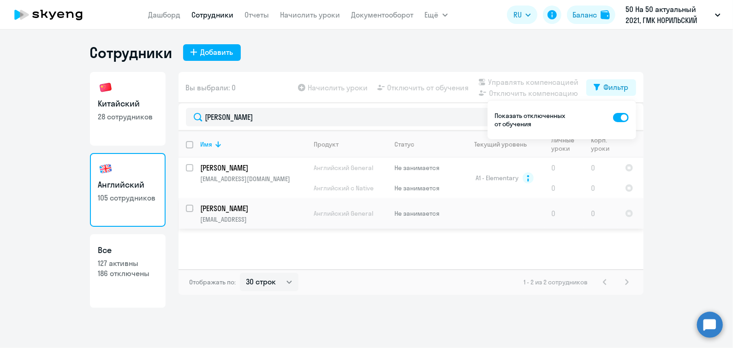
click at [237, 212] on p "[PERSON_NAME]" at bounding box center [253, 209] width 104 height 10
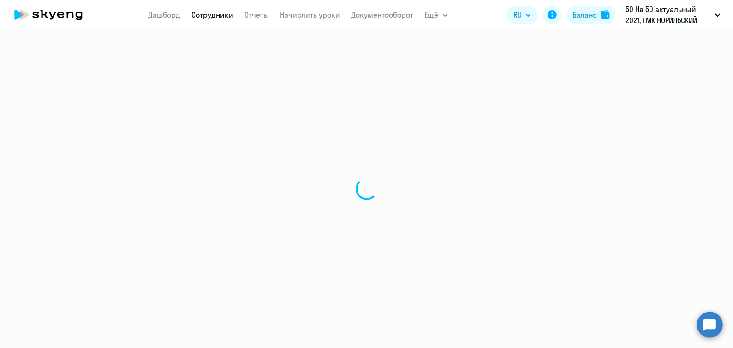
select select "english"
select select "30"
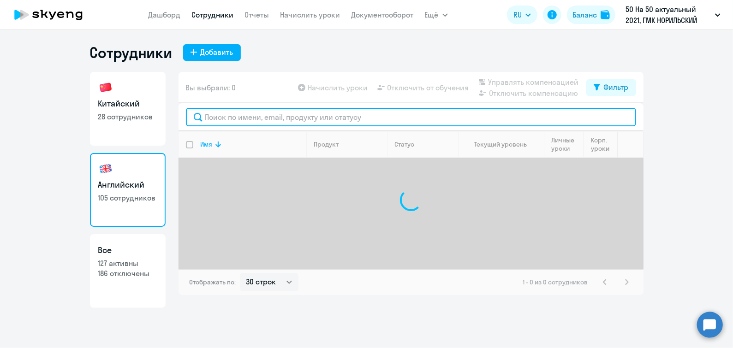
click at [273, 115] on input "text" at bounding box center [411, 117] width 450 height 18
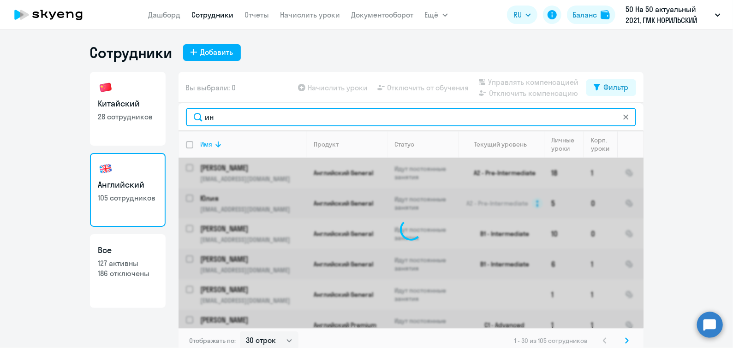
type input "и"
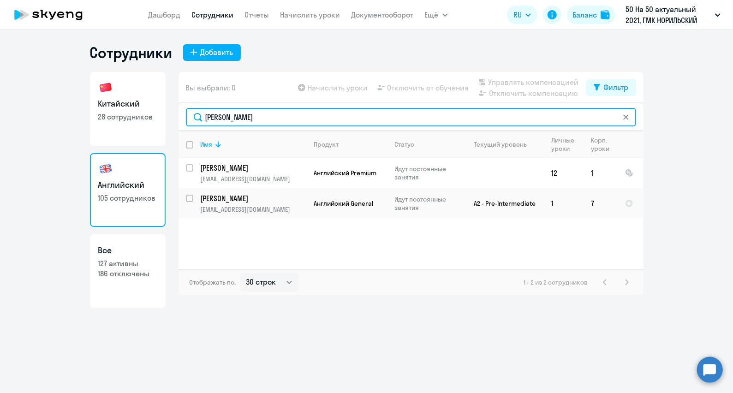
drag, startPoint x: 237, startPoint y: 120, endPoint x: 170, endPoint y: 114, distance: 66.8
click at [170, 114] on div "Китайский 28 сотрудников Английский 105 сотрудников Все 127 активны 186 отключе…" at bounding box center [367, 190] width 554 height 236
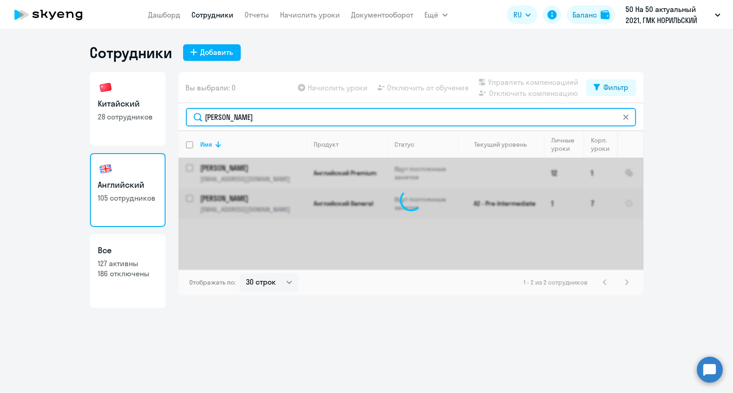
type input "[PERSON_NAME]"
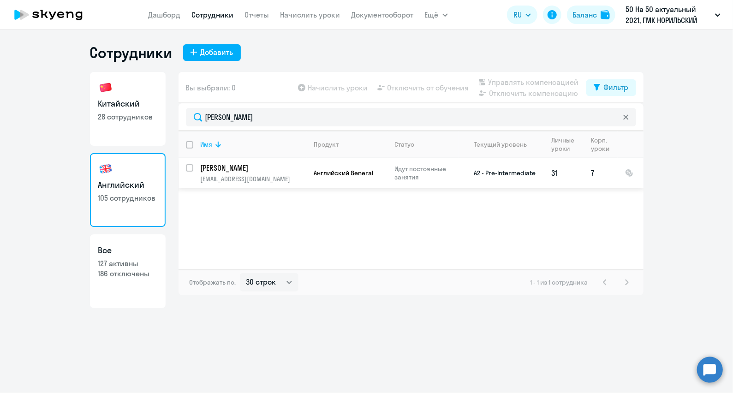
click at [268, 167] on p "[PERSON_NAME]" at bounding box center [253, 168] width 104 height 10
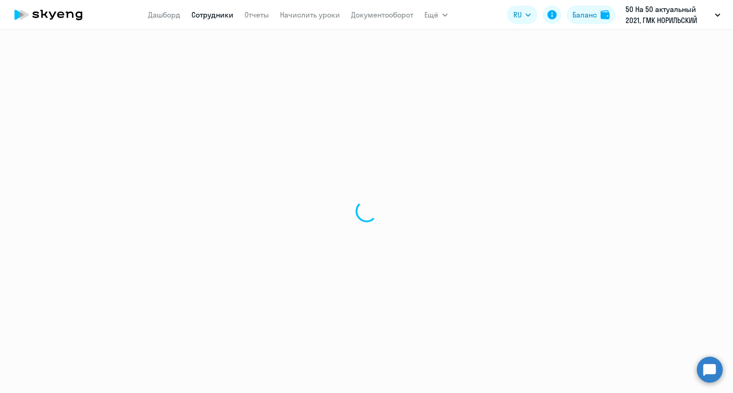
select select "english"
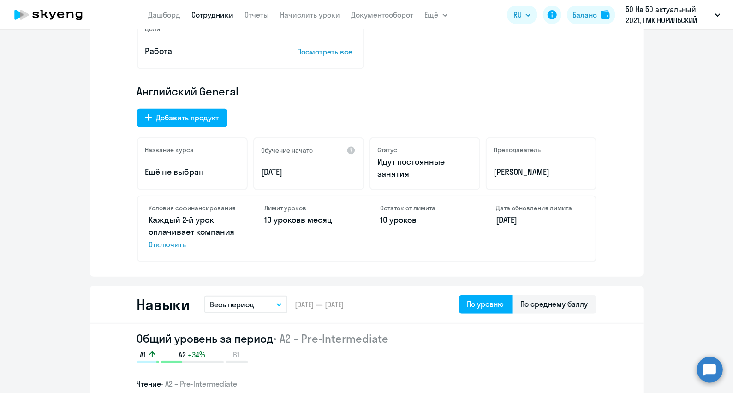
scroll to position [185, 0]
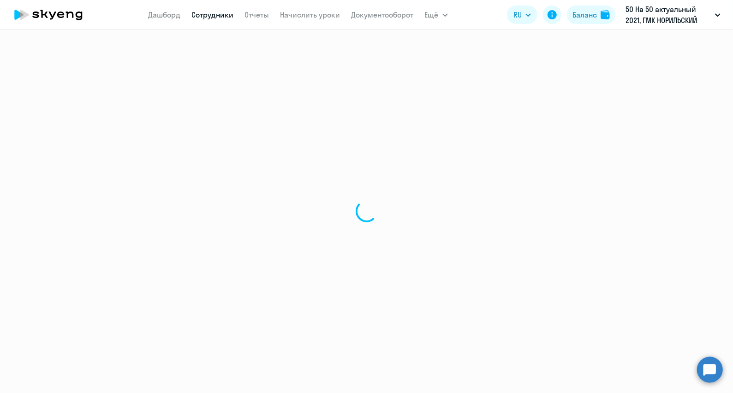
select select "30"
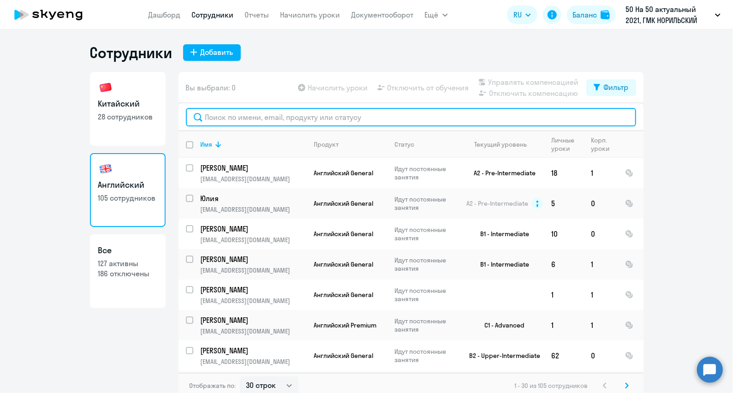
click at [215, 119] on input "text" at bounding box center [411, 117] width 450 height 18
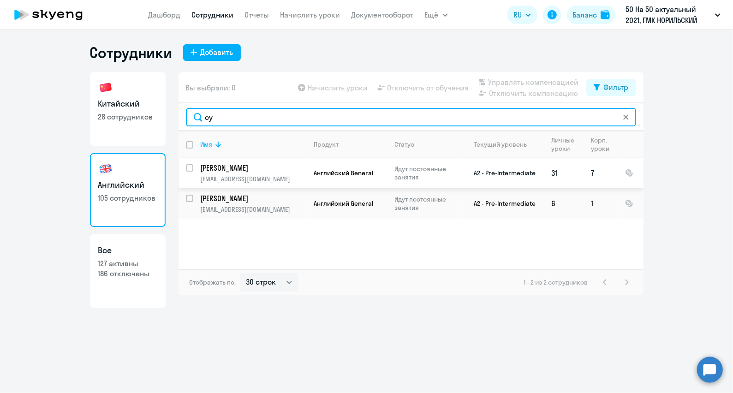
type input "су"
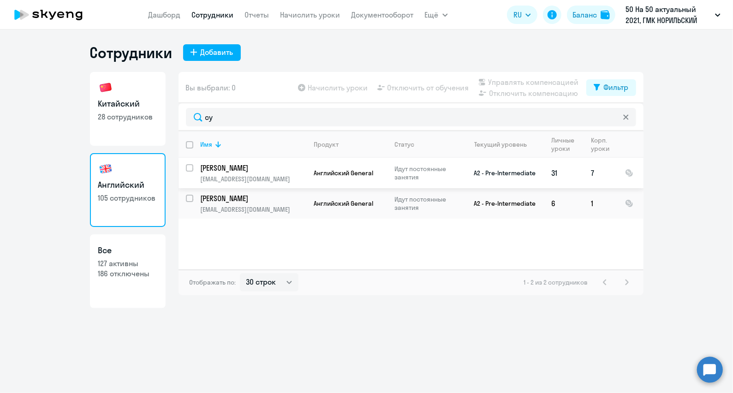
click at [252, 172] on p "[PERSON_NAME]" at bounding box center [253, 168] width 104 height 10
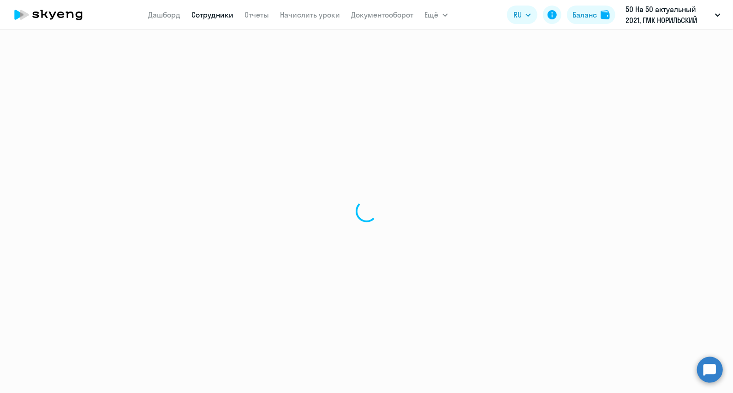
select select "english"
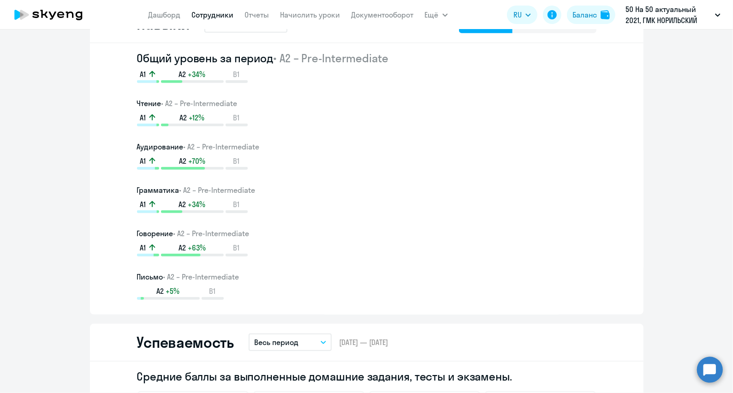
scroll to position [554, 0]
select select "30"
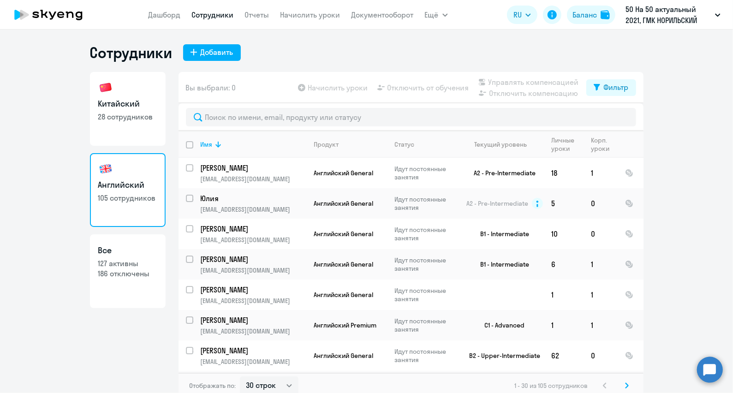
click at [388, 85] on app-table-action-button "Отключить от обучения" at bounding box center [423, 87] width 94 height 11
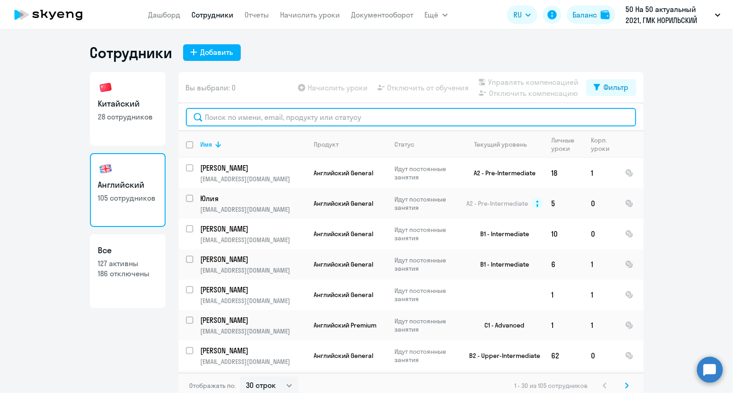
click at [222, 116] on input "text" at bounding box center [411, 117] width 450 height 18
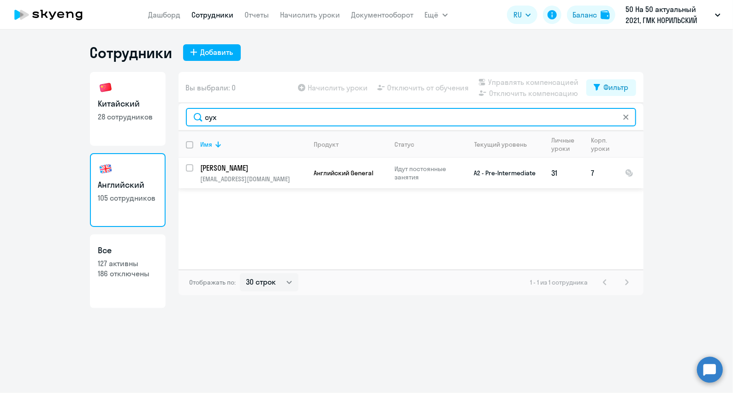
type input "сух"
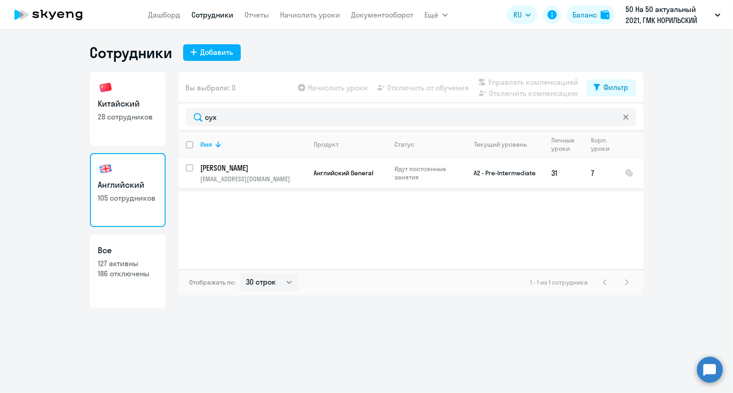
click at [190, 168] on input "select row 10357244" at bounding box center [195, 173] width 18 height 18
checkbox input "true"
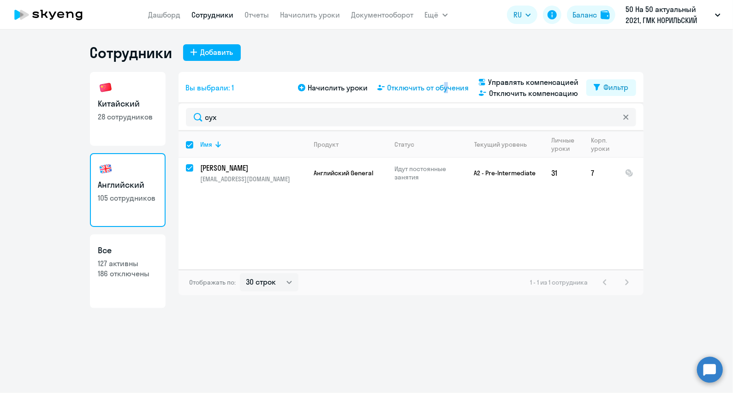
click at [443, 88] on span "Отключить от обучения" at bounding box center [429, 87] width 82 height 11
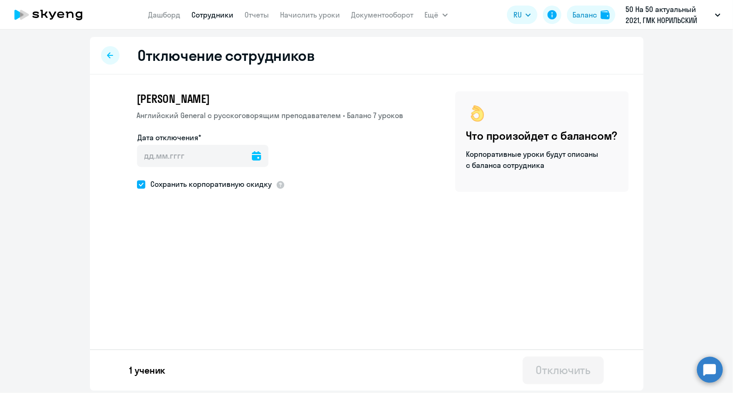
click at [253, 156] on icon at bounding box center [256, 155] width 9 height 9
click at [222, 318] on span "31" at bounding box center [224, 316] width 17 height 17
type input "[DATE]"
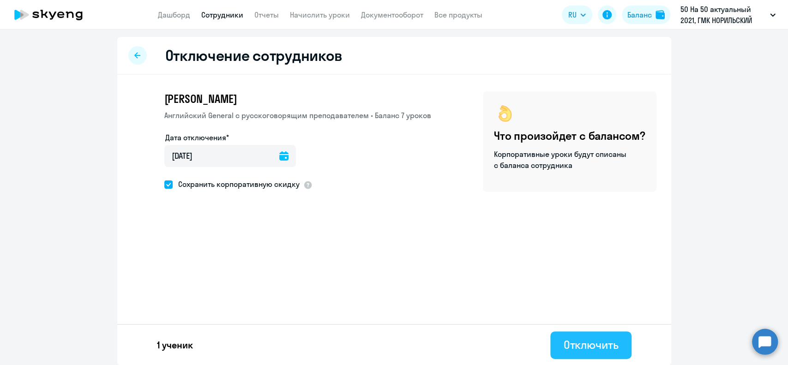
click at [583, 340] on div "Отключить" at bounding box center [590, 344] width 55 height 15
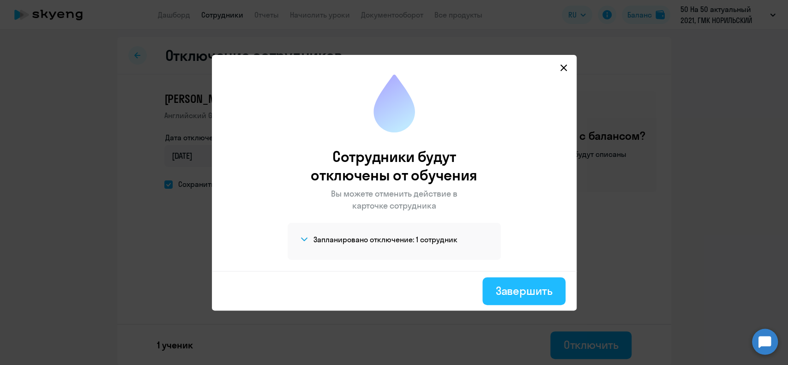
click at [513, 286] on div "Завершить" at bounding box center [523, 290] width 57 height 15
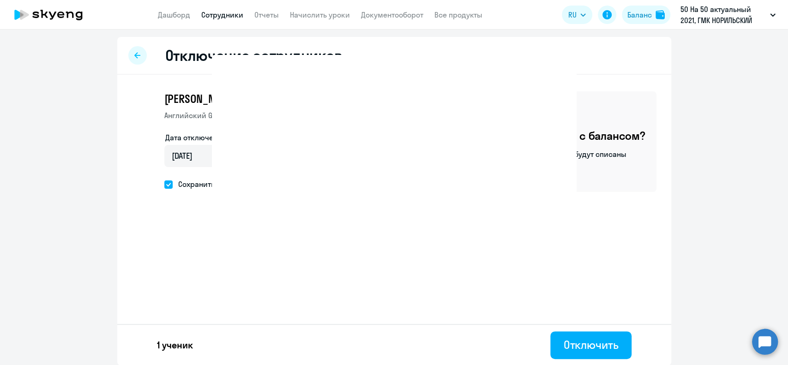
select select "30"
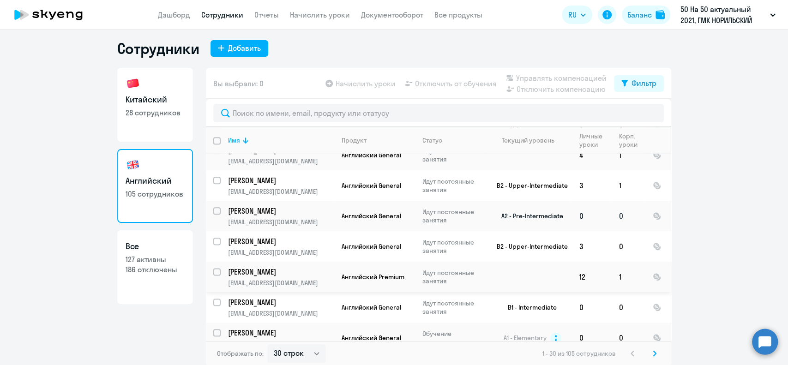
scroll to position [6, 0]
